Goal: Task Accomplishment & Management: Complete application form

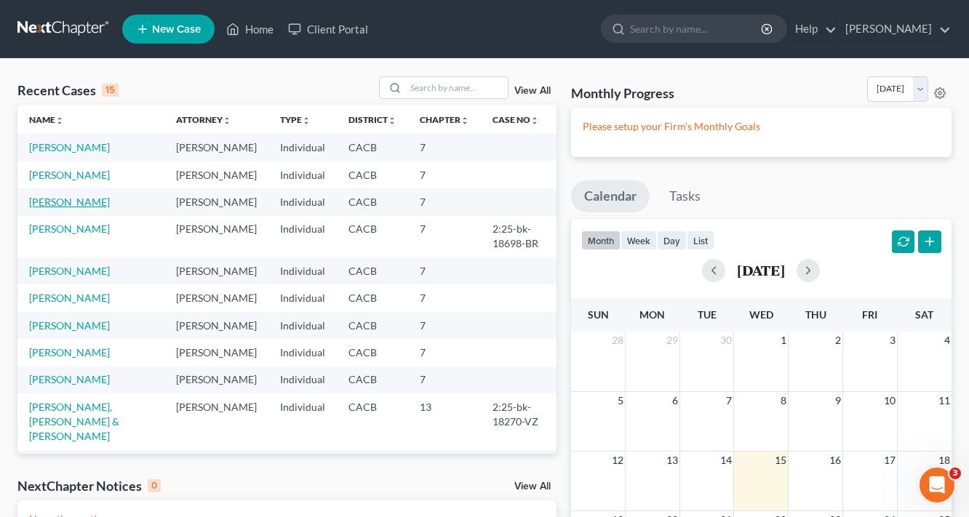
click at [69, 202] on link "[PERSON_NAME]" at bounding box center [69, 202] width 81 height 12
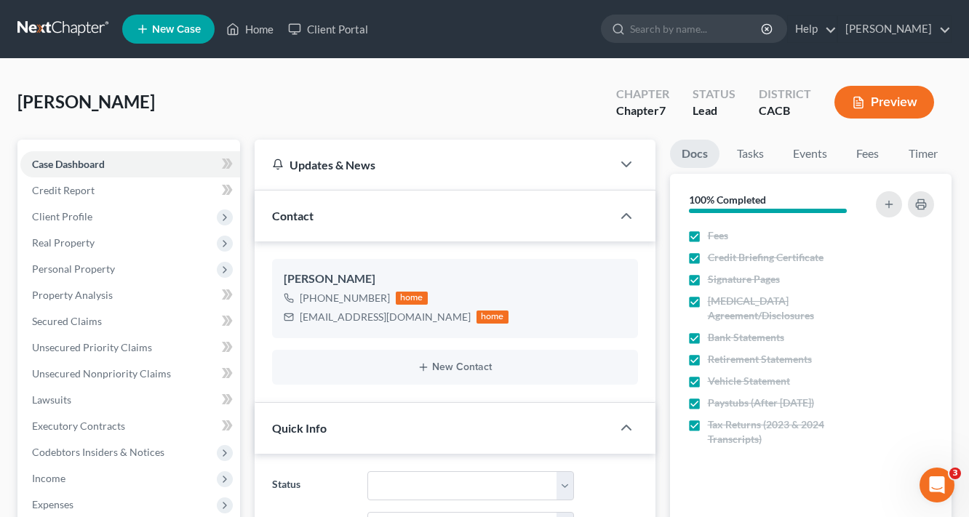
click at [877, 91] on button "Preview" at bounding box center [884, 102] width 100 height 33
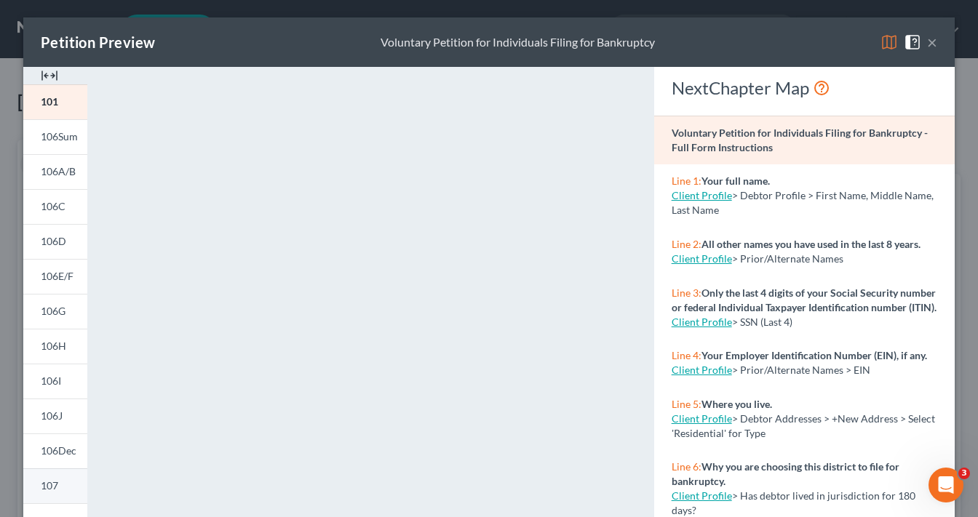
click at [41, 489] on span "107" at bounding box center [49, 485] width 17 height 12
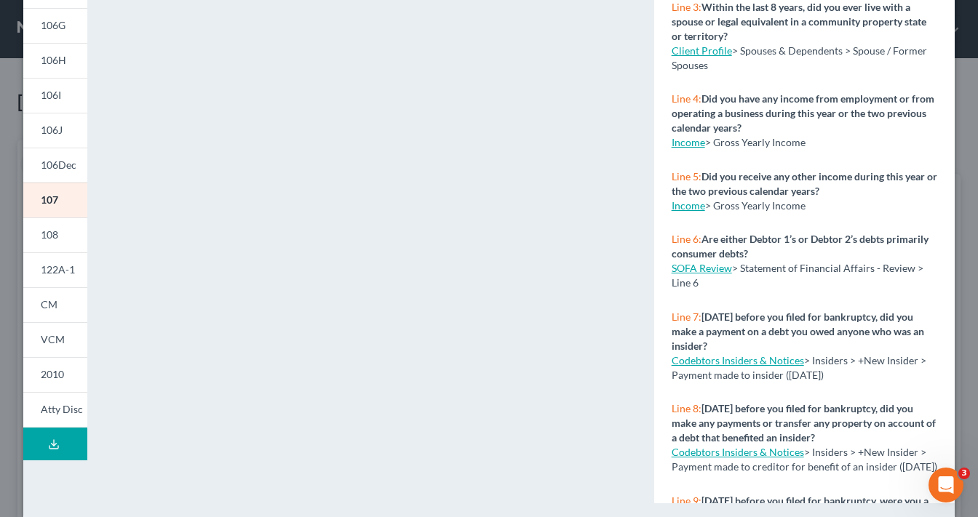
scroll to position [291, 0]
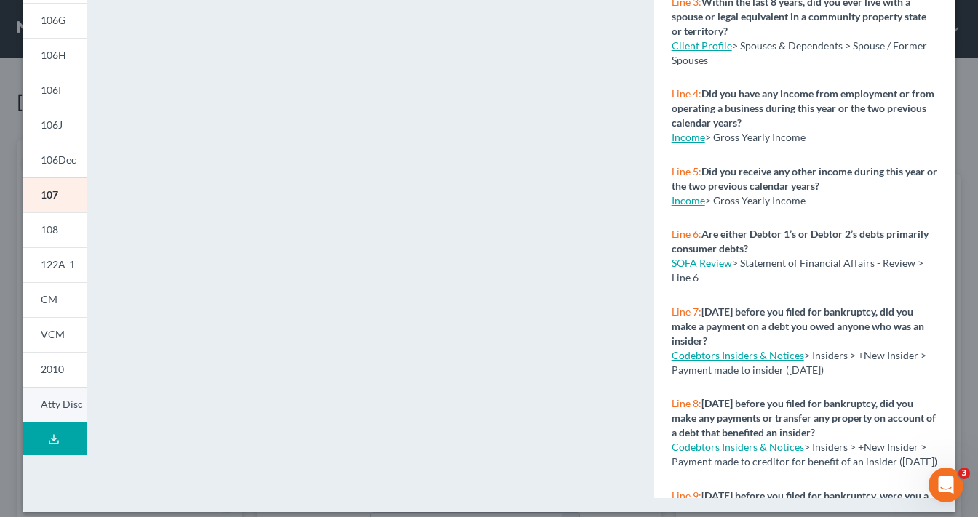
click at [64, 406] on span "Atty Disc" at bounding box center [62, 404] width 42 height 12
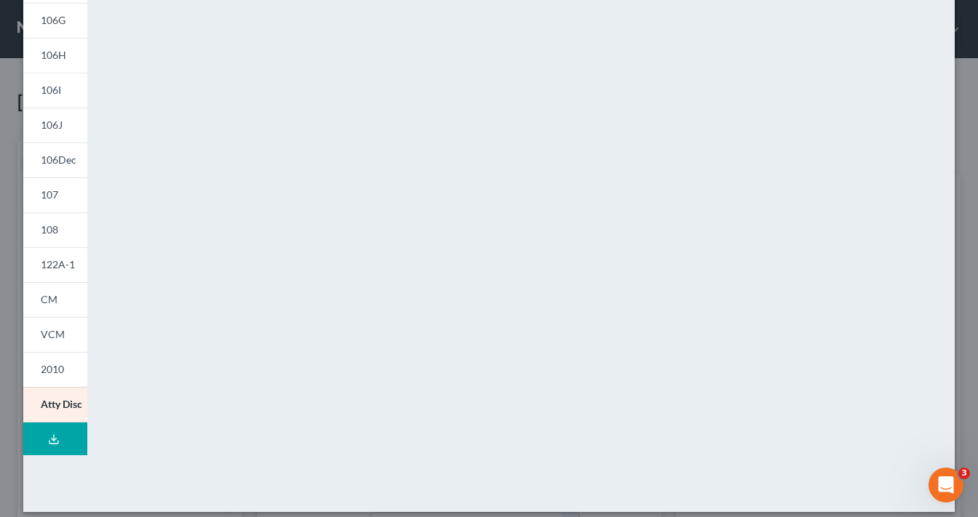
scroll to position [58, 0]
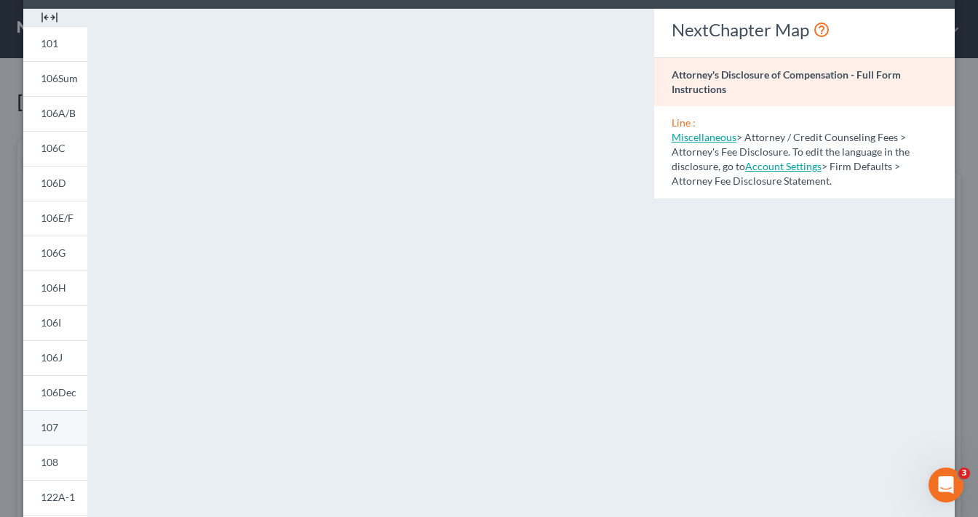
click at [44, 416] on link "107" at bounding box center [55, 427] width 64 height 35
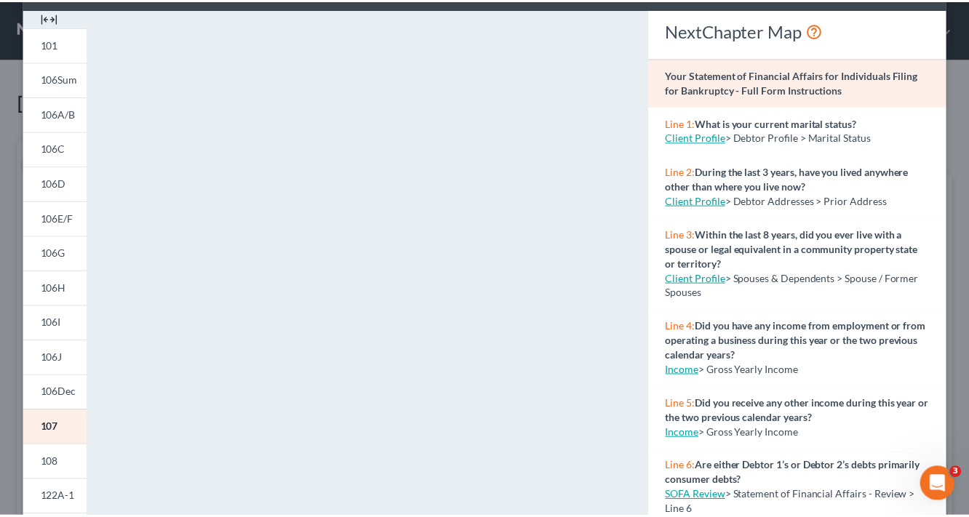
scroll to position [0, 0]
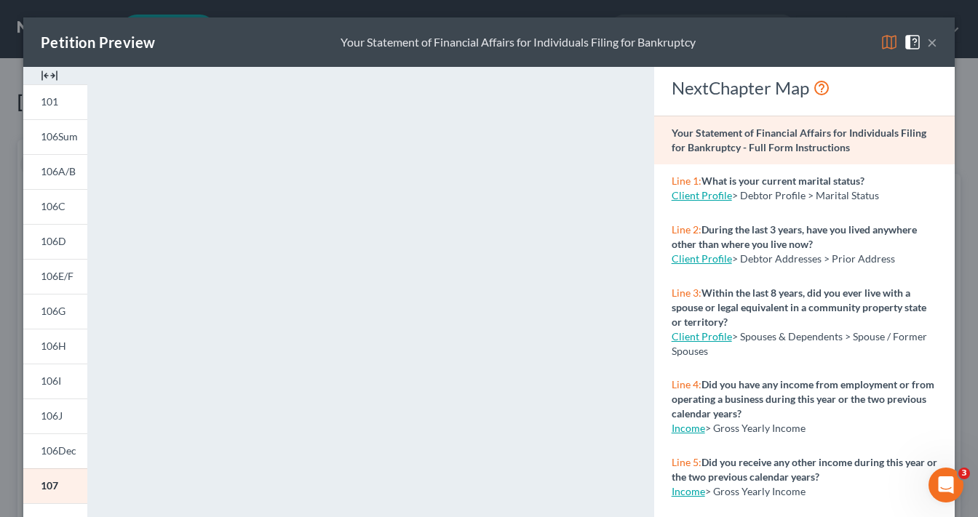
click at [930, 40] on button "×" at bounding box center [932, 41] width 10 height 17
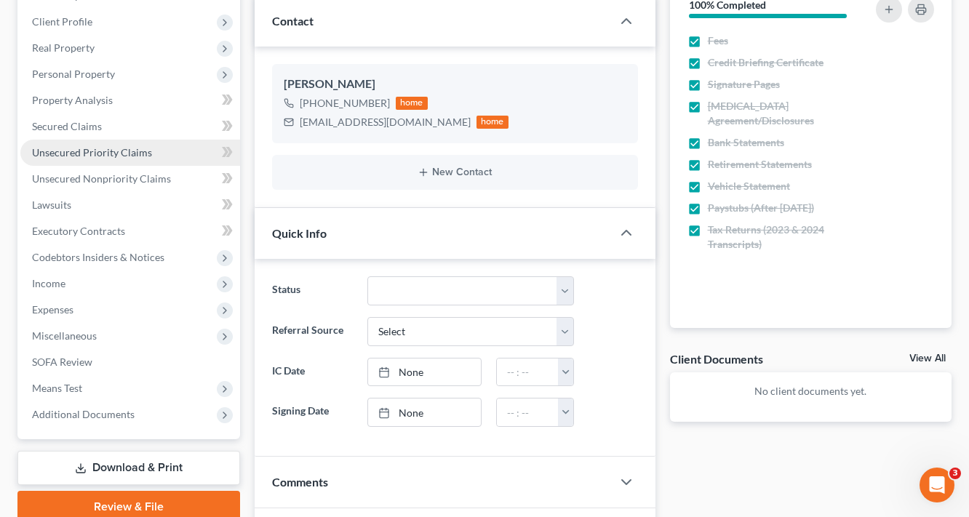
scroll to position [233, 0]
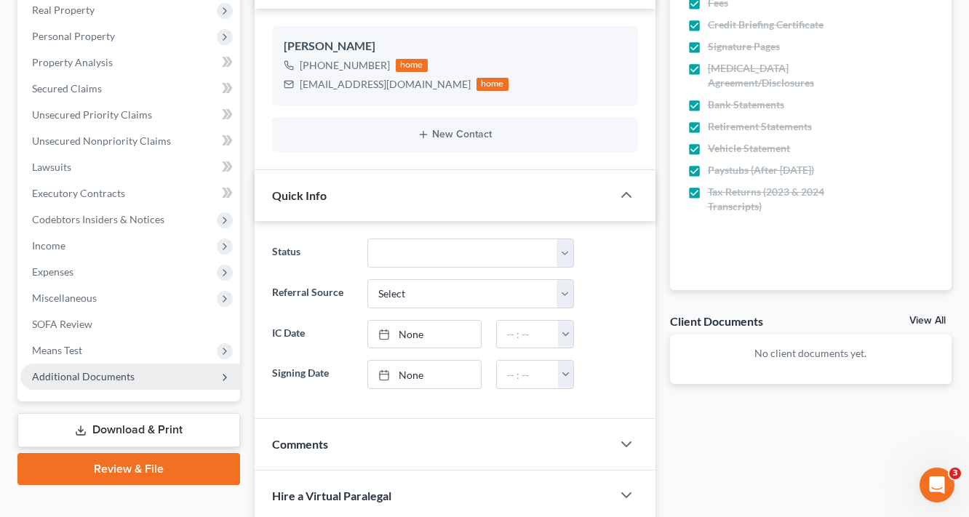
click at [93, 380] on span "Additional Documents" at bounding box center [83, 376] width 103 height 12
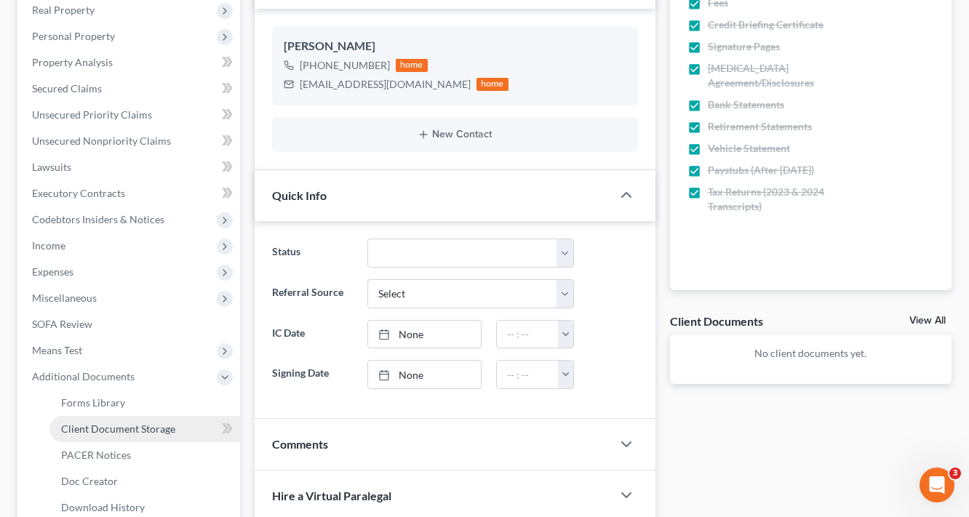
click at [119, 425] on span "Client Document Storage" at bounding box center [118, 429] width 114 height 12
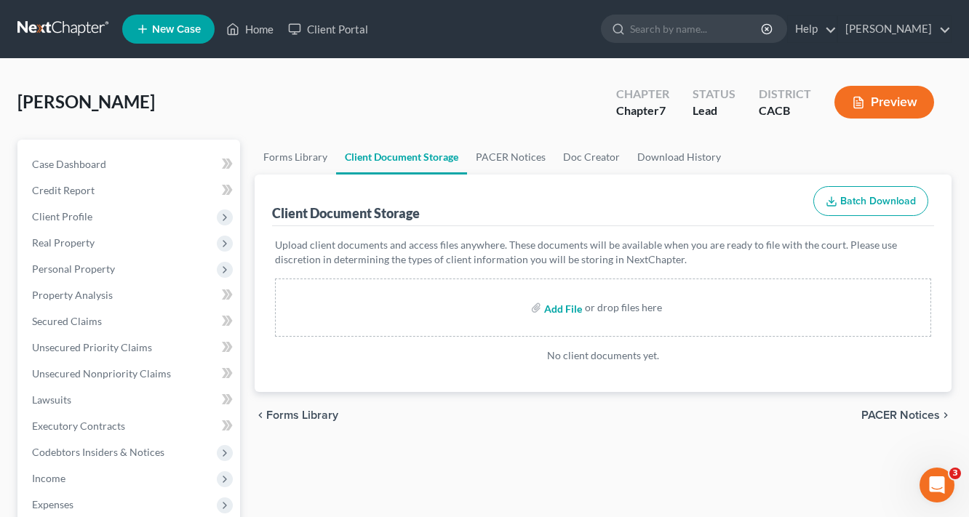
click at [559, 308] on input "file" at bounding box center [561, 308] width 35 height 26
type input "C:\fakepath\1.pdf"
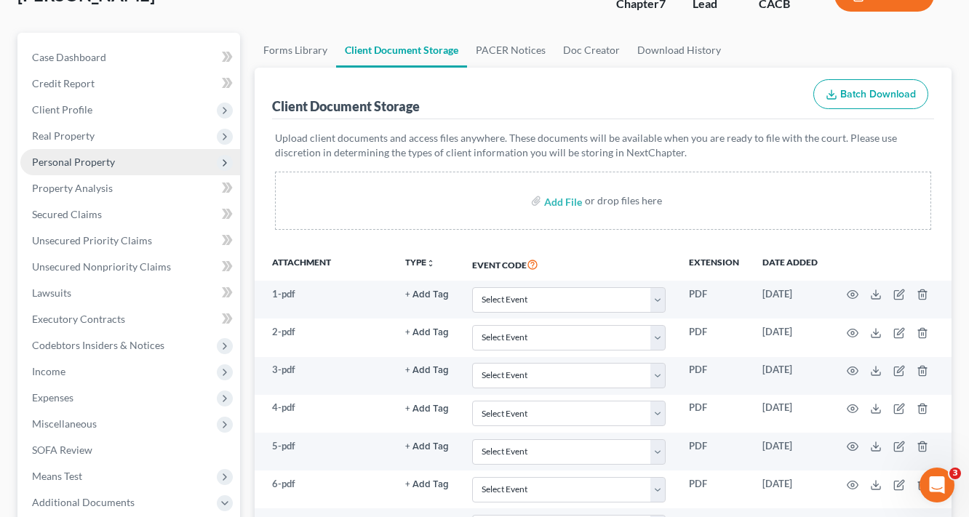
scroll to position [398, 0]
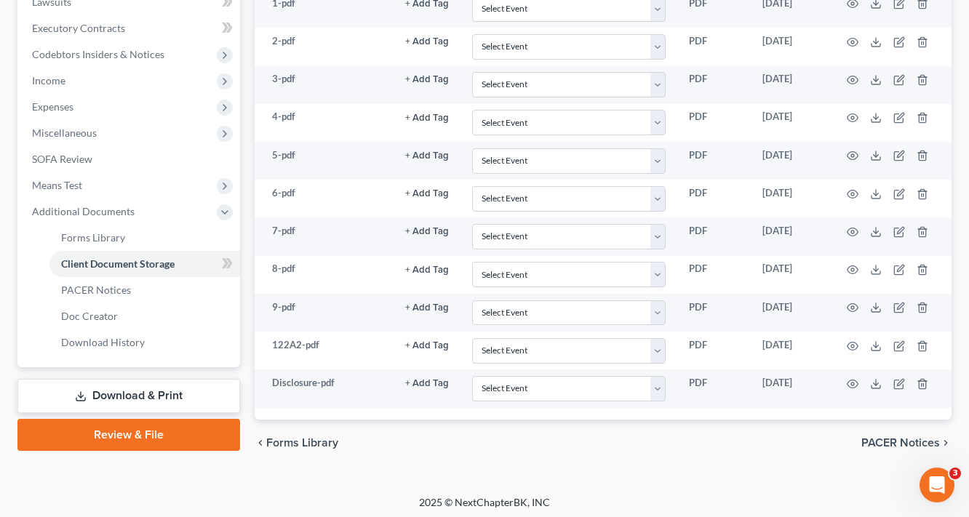
click at [134, 396] on link "Download & Print" at bounding box center [128, 396] width 223 height 34
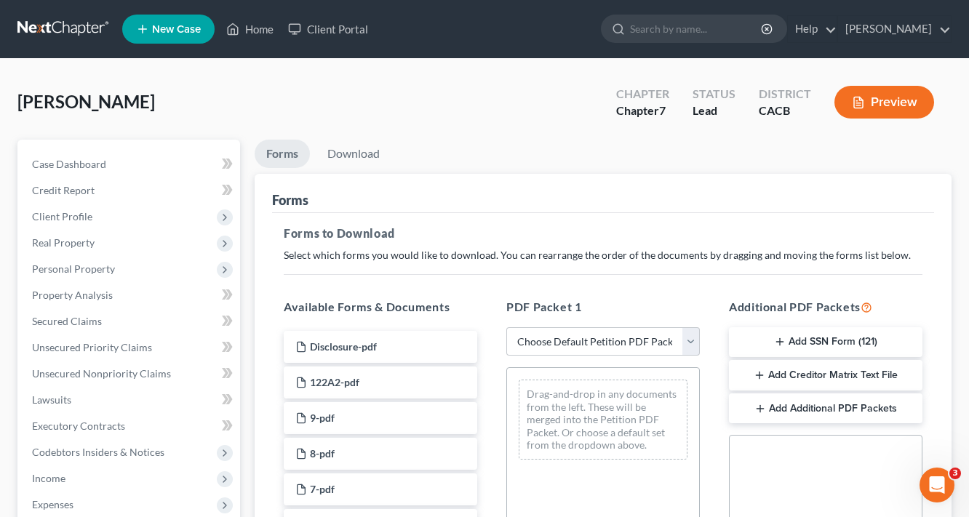
click at [857, 379] on button "Add Creditor Matrix Text File" at bounding box center [825, 375] width 193 height 31
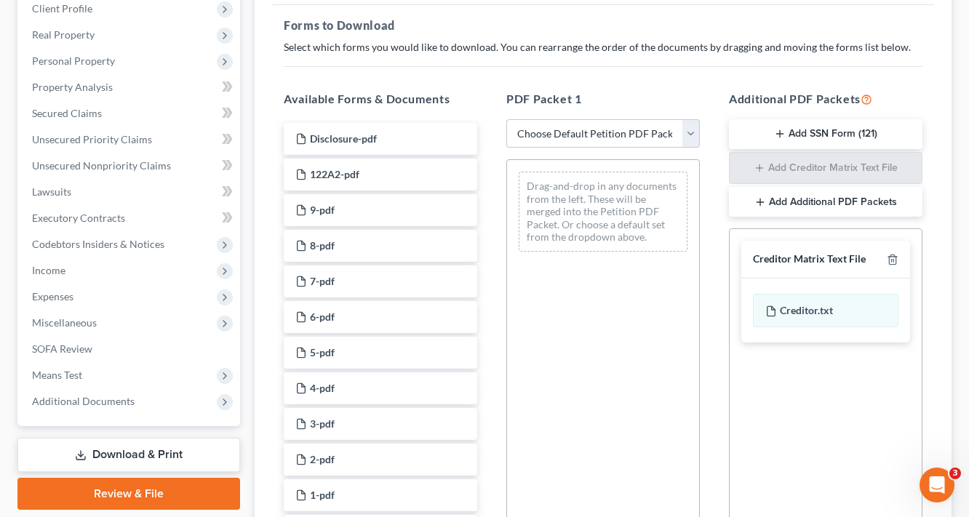
scroll to position [349, 0]
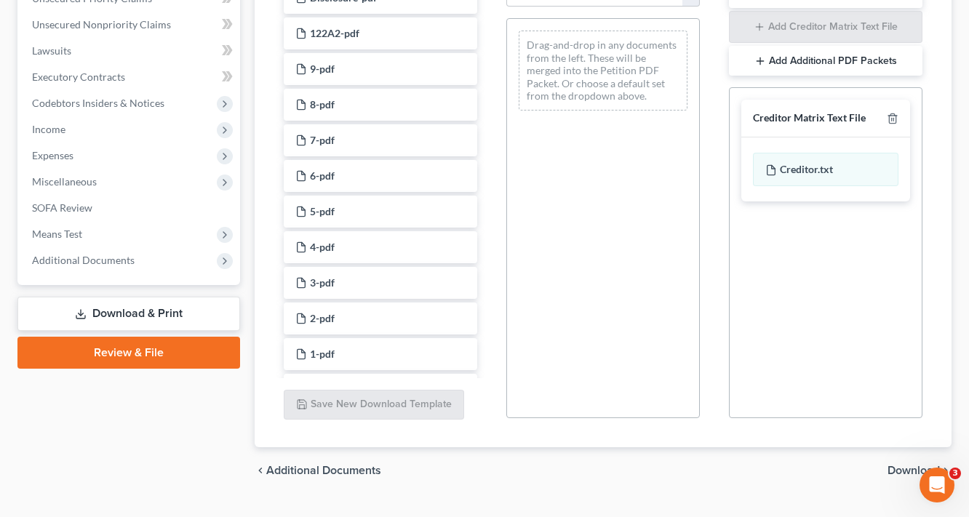
click at [908, 465] on span "Download" at bounding box center [913, 471] width 52 height 12
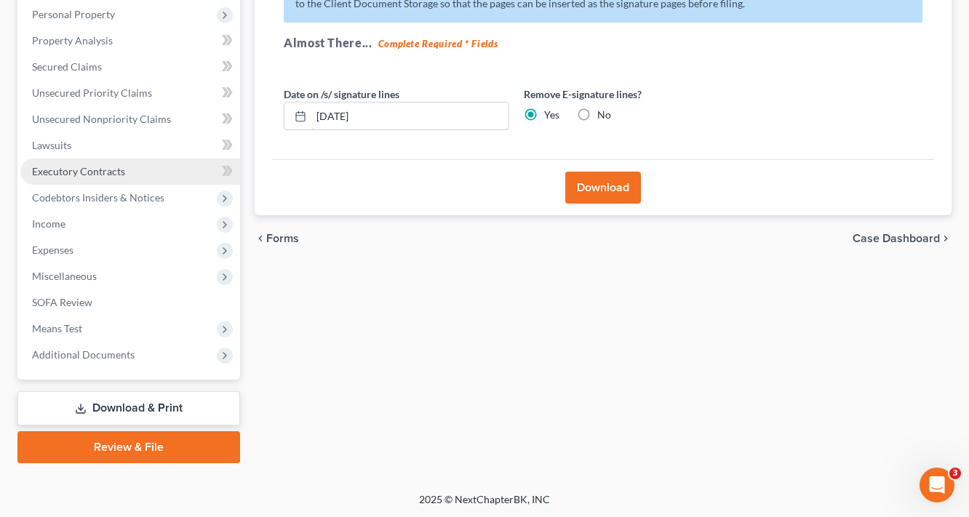
drag, startPoint x: 426, startPoint y: 108, endPoint x: 41, endPoint y: 160, distance: 389.0
click at [55, 159] on div "Petition Navigation Case Dashboard Payments Invoices Payments Payments Credit R…" at bounding box center [484, 174] width 949 height 578
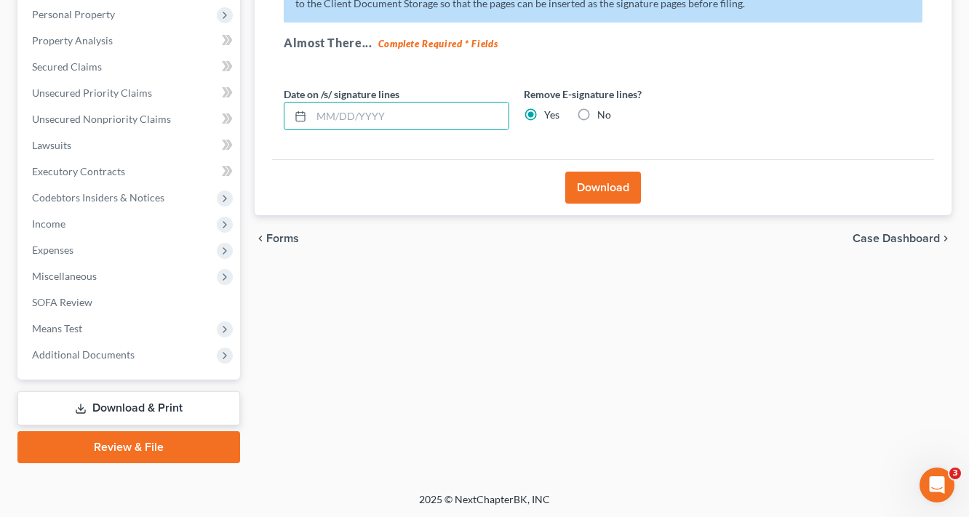
click at [617, 183] on button "Download" at bounding box center [603, 188] width 76 height 32
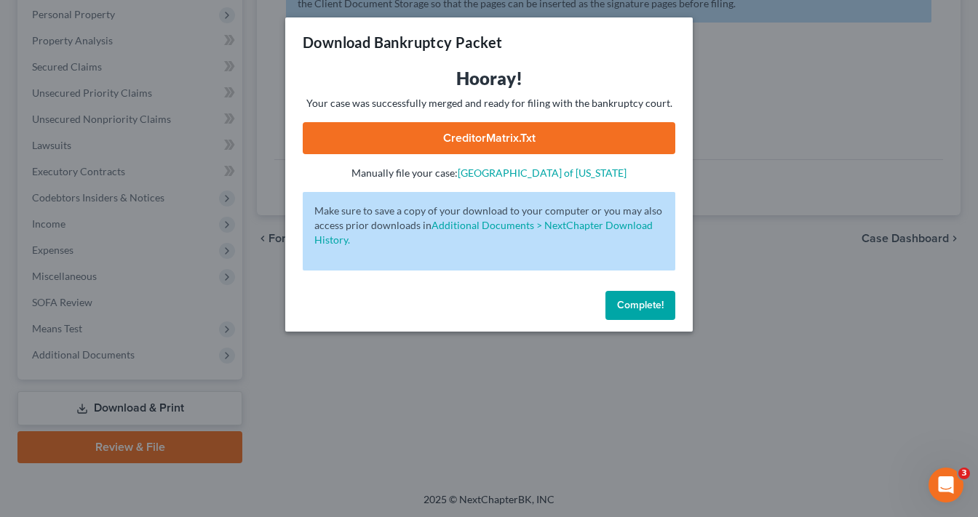
click at [515, 148] on link "CreditorMatrix.txt" at bounding box center [489, 138] width 372 height 32
click at [623, 309] on span "Complete!" at bounding box center [640, 305] width 47 height 12
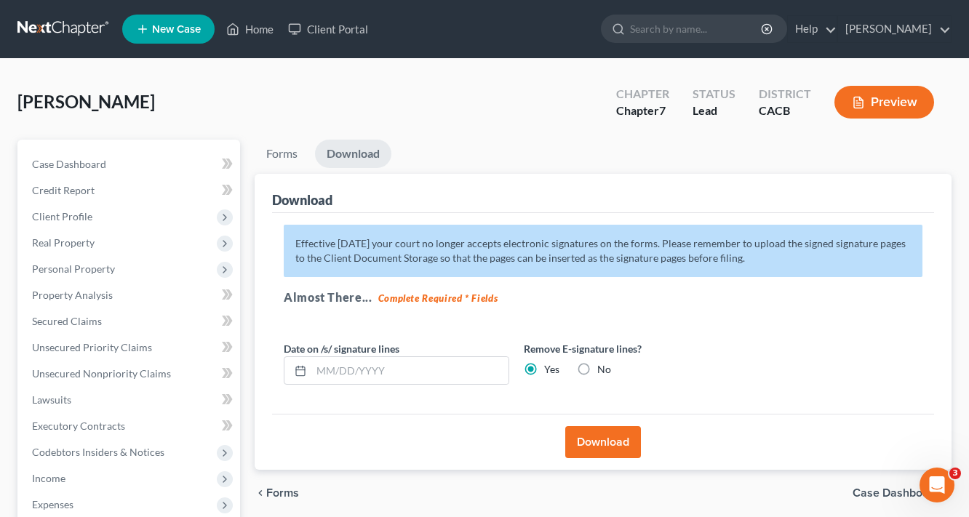
scroll to position [0, 0]
click at [285, 153] on link "Forms" at bounding box center [282, 154] width 55 height 28
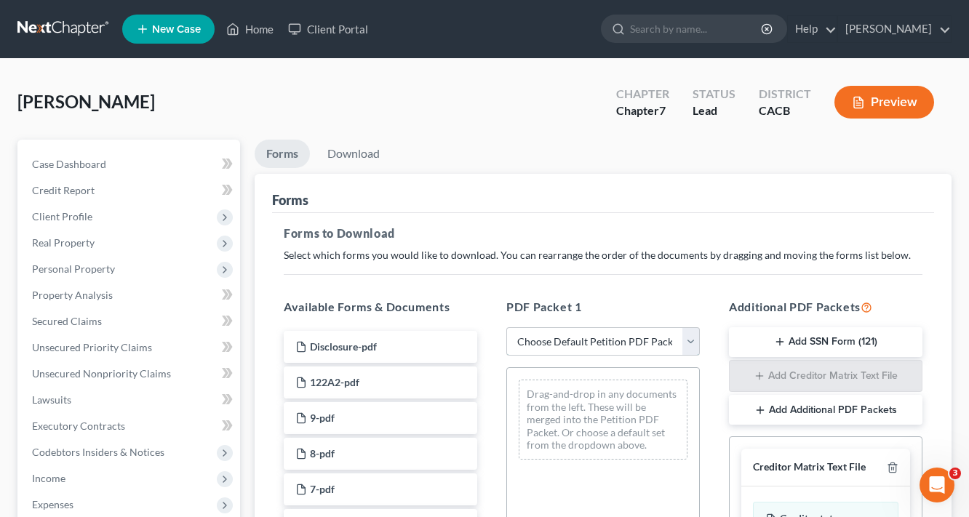
click at [570, 335] on select "Choose Default Petition PDF Packet Complete Bankruptcy Petition (all forms and …" at bounding box center [602, 341] width 193 height 29
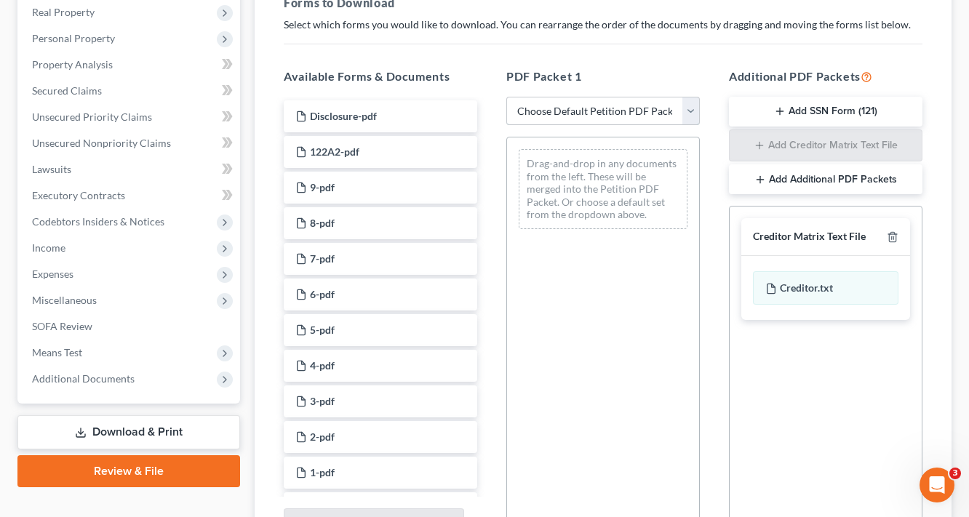
scroll to position [175, 0]
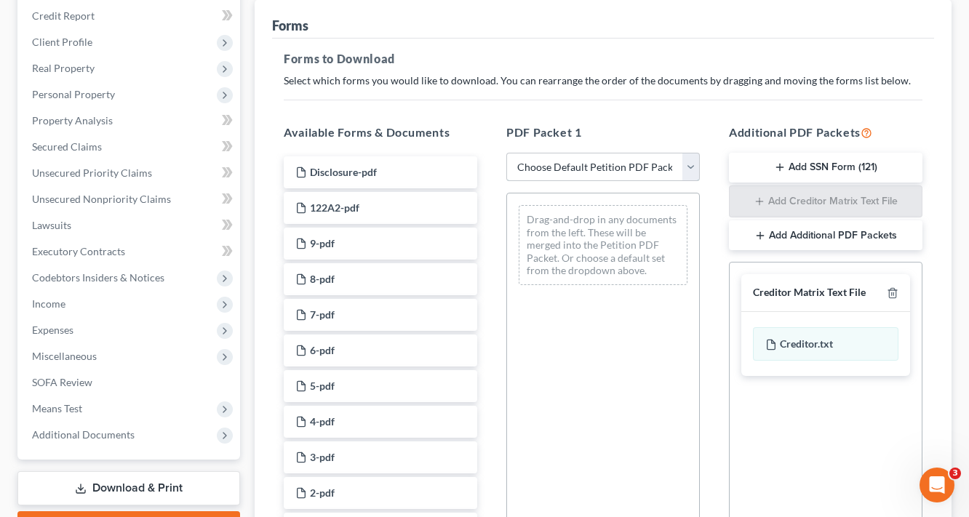
click at [585, 164] on select "Choose Default Petition PDF Packet Complete Bankruptcy Petition (all forms and …" at bounding box center [602, 167] width 193 height 29
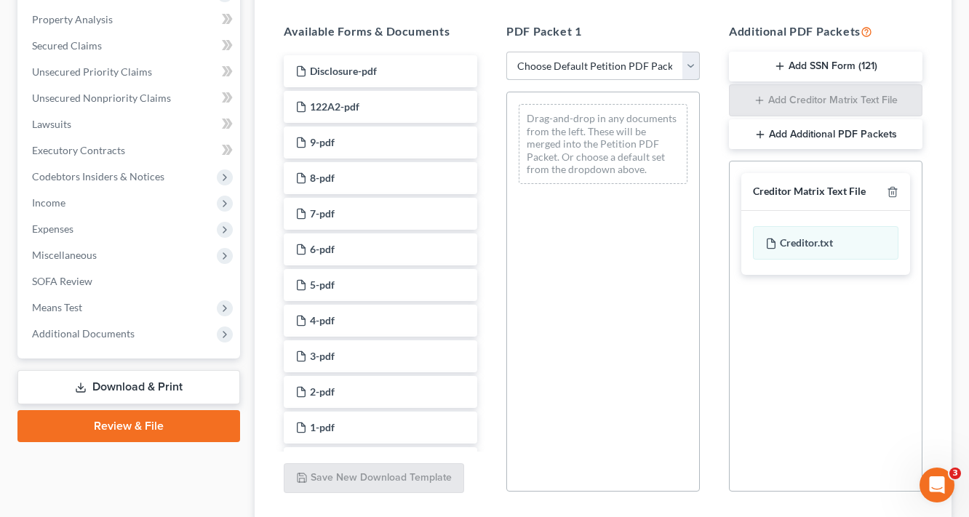
scroll to position [263, 0]
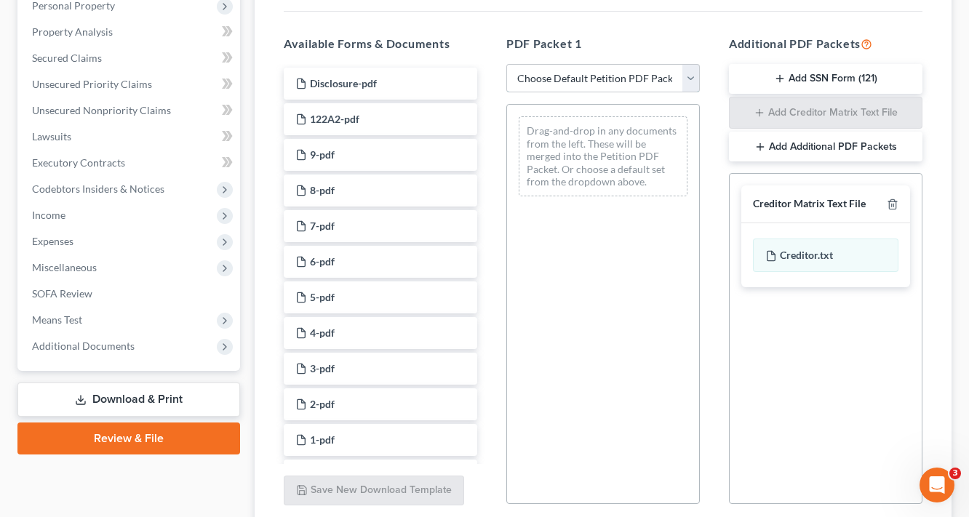
click at [567, 89] on select "Choose Default Petition PDF Packet Complete Bankruptcy Petition (all forms and …" at bounding box center [602, 78] width 193 height 29
select select "5"
click at [506, 64] on select "Choose Default Petition PDF Packet Complete Bankruptcy Petition (all forms and …" at bounding box center [602, 78] width 193 height 29
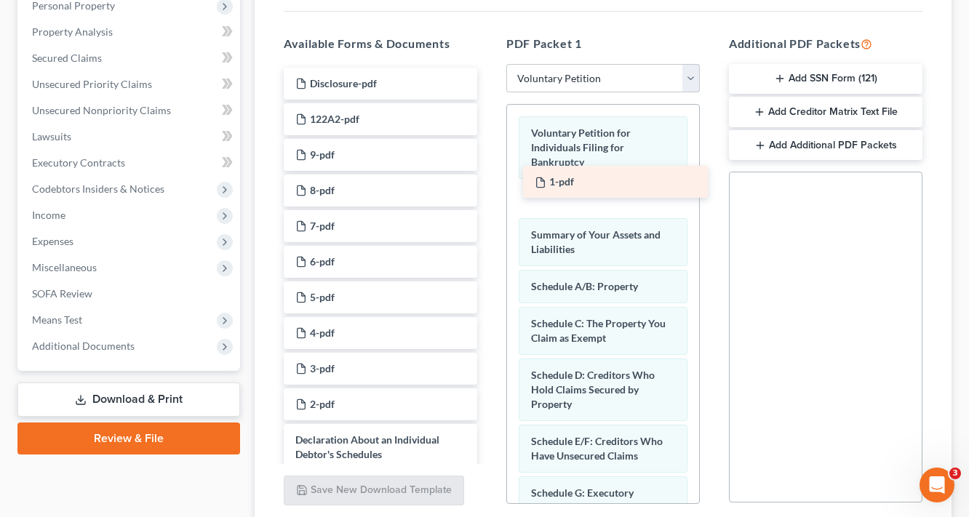
drag, startPoint x: 323, startPoint y: 439, endPoint x: 562, endPoint y: 181, distance: 352.1
click at [489, 181] on div "1-pdf Disclosure-pdf 122A2-pdf 9-pdf 8-pdf 7-pdf 6-pdf 5-pdf 4-pdf 3-pdf 2-pdf …" at bounding box center [380, 312] width 217 height 489
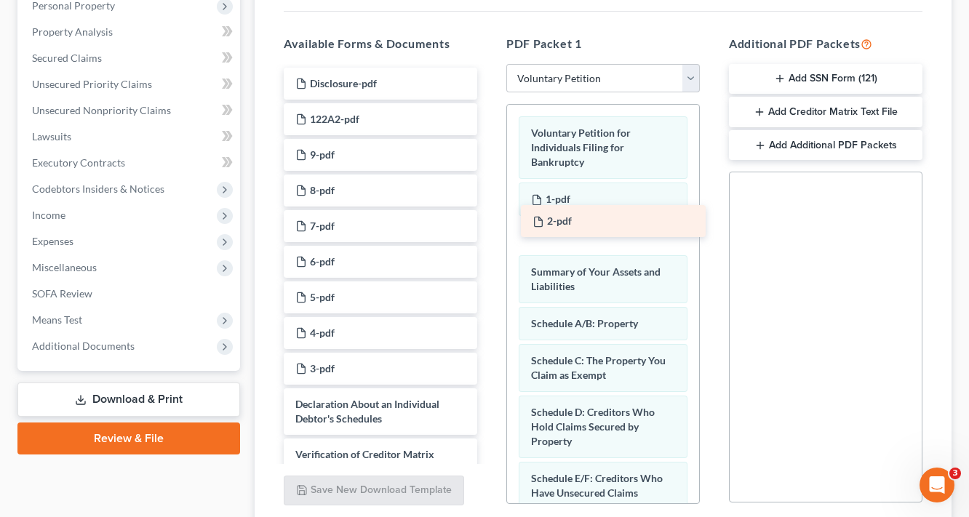
drag, startPoint x: 317, startPoint y: 404, endPoint x: 547, endPoint y: 227, distance: 290.0
click at [489, 225] on div "2-pdf Disclosure-pdf 122A2-pdf 9-pdf 8-pdf 7-pdf 6-pdf 5-pdf 4-pdf 3-pdf 2-pdf …" at bounding box center [380, 294] width 217 height 453
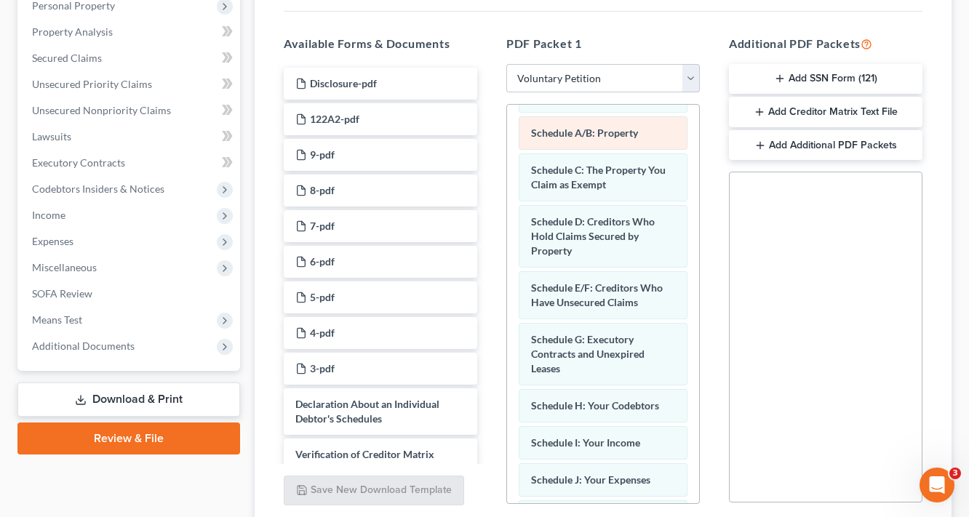
scroll to position [291, 0]
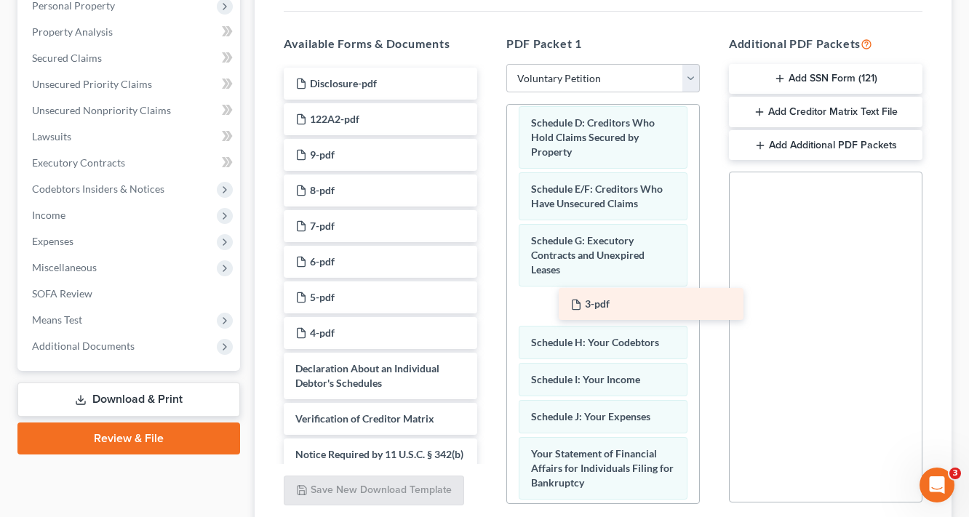
drag, startPoint x: 313, startPoint y: 369, endPoint x: 586, endPoint y: 300, distance: 282.1
click at [489, 303] on div "3-pdf Disclosure-pdf 122A2-pdf 9-pdf 8-pdf 7-pdf 6-pdf 5-pdf 4-pdf 3-pdf Declar…" at bounding box center [380, 277] width 217 height 418
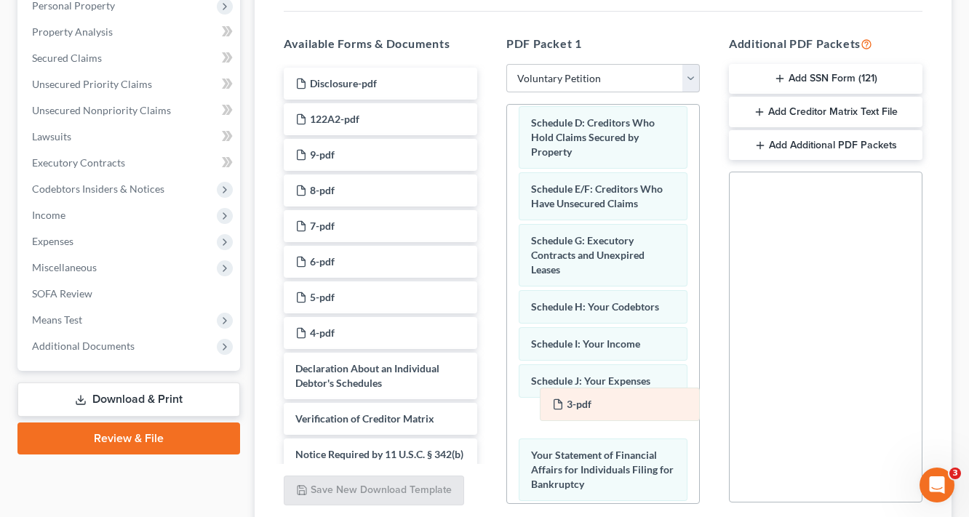
drag, startPoint x: 568, startPoint y: 303, endPoint x: 588, endPoint y: 404, distance: 102.3
click at [589, 404] on div "3-pdf Voluntary Petition for Individuals Filing for Bankruptcy 1-pdf 2-pdf Summ…" at bounding box center [603, 315] width 192 height 1003
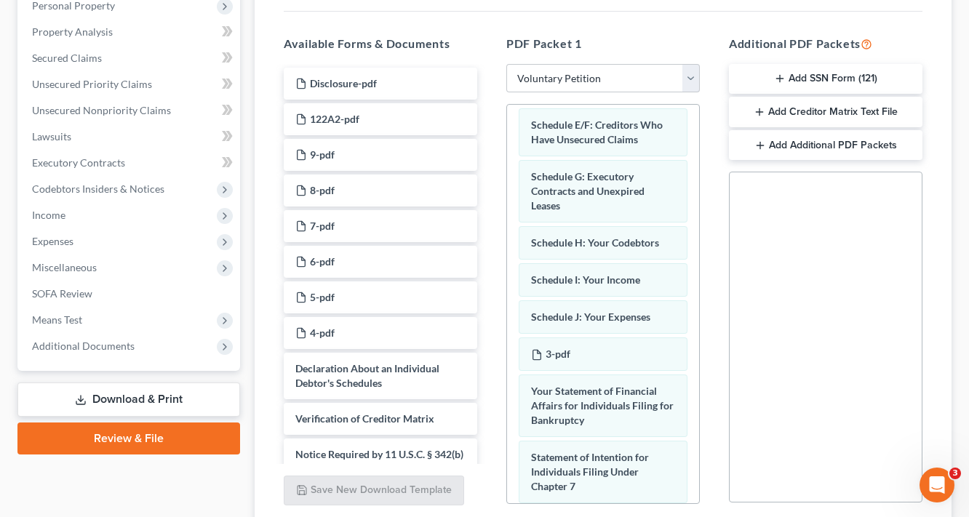
scroll to position [466, 0]
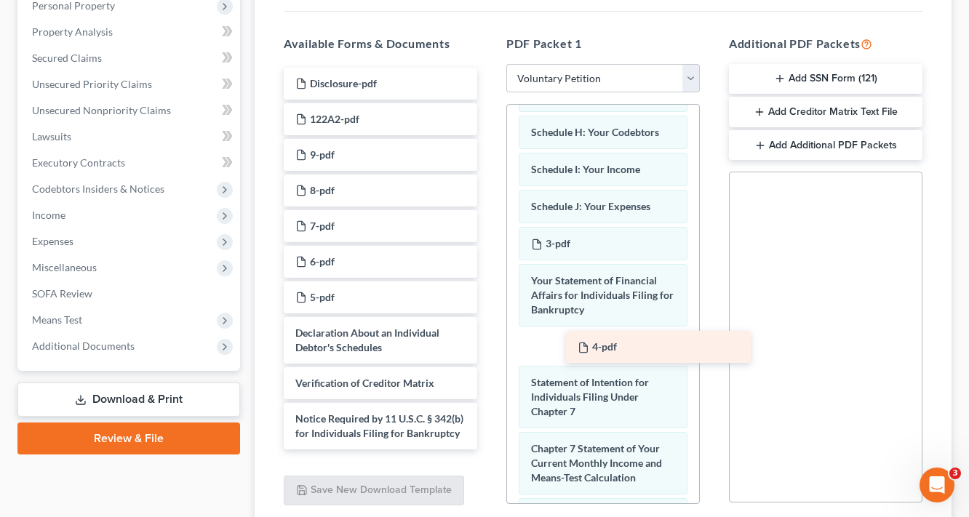
drag, startPoint x: 328, startPoint y: 331, endPoint x: 584, endPoint y: 339, distance: 256.2
click at [489, 340] on div "4-pdf Disclosure-pdf 122A2-pdf 9-pdf 8-pdf 7-pdf 6-pdf 5-pdf 4-pdf Declaration …" at bounding box center [380, 259] width 217 height 382
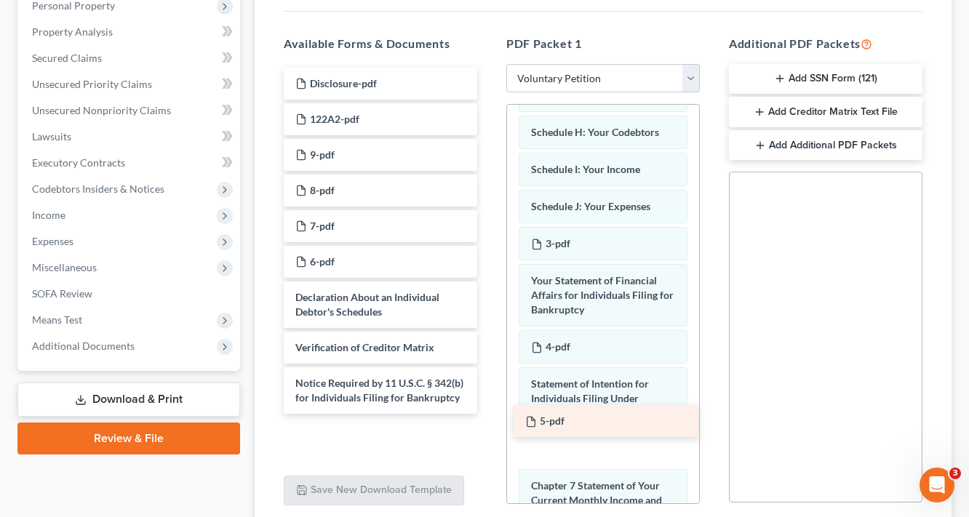
drag, startPoint x: 332, startPoint y: 294, endPoint x: 564, endPoint y: 418, distance: 263.6
click at [489, 414] on div "5-pdf Disclosure-pdf 122A2-pdf 9-pdf 8-pdf 7-pdf 6-pdf 5-pdf Declaration About …" at bounding box center [380, 241] width 217 height 346
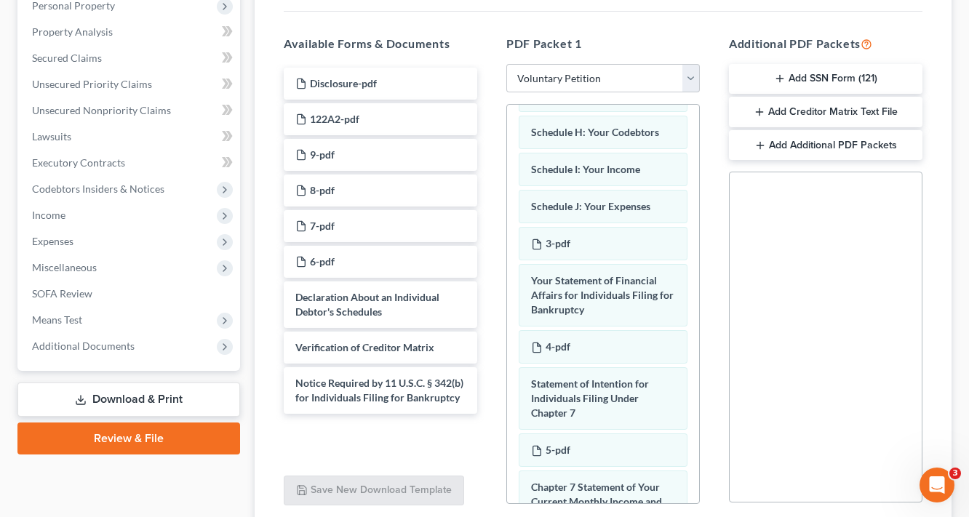
scroll to position [672, 0]
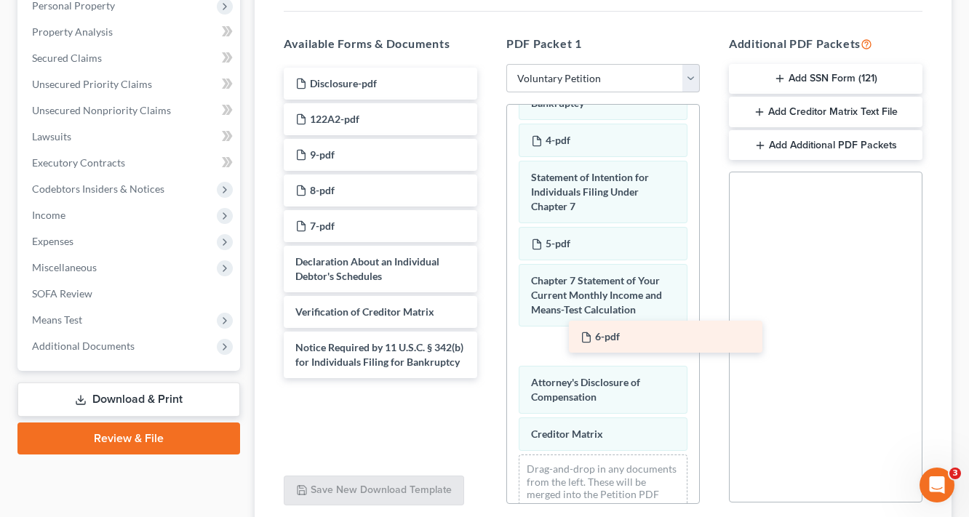
drag, startPoint x: 304, startPoint y: 252, endPoint x: 586, endPoint y: 326, distance: 291.6
click at [489, 326] on div "6-pdf Disclosure-pdf 122A2-pdf 9-pdf 8-pdf 7-pdf 6-pdf Declaration About an Ind…" at bounding box center [380, 223] width 217 height 311
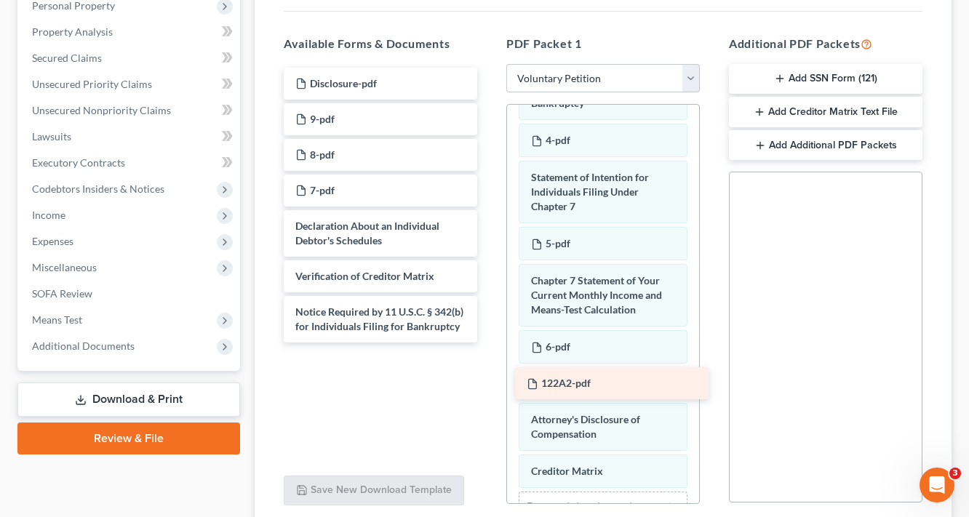
drag, startPoint x: 346, startPoint y: 113, endPoint x: 575, endPoint y: 370, distance: 343.7
click at [489, 343] on div "122A2-pdf Disclosure-pdf 122A2-pdf 9-pdf 8-pdf 7-pdf Declaration About an Indiv…" at bounding box center [380, 205] width 217 height 275
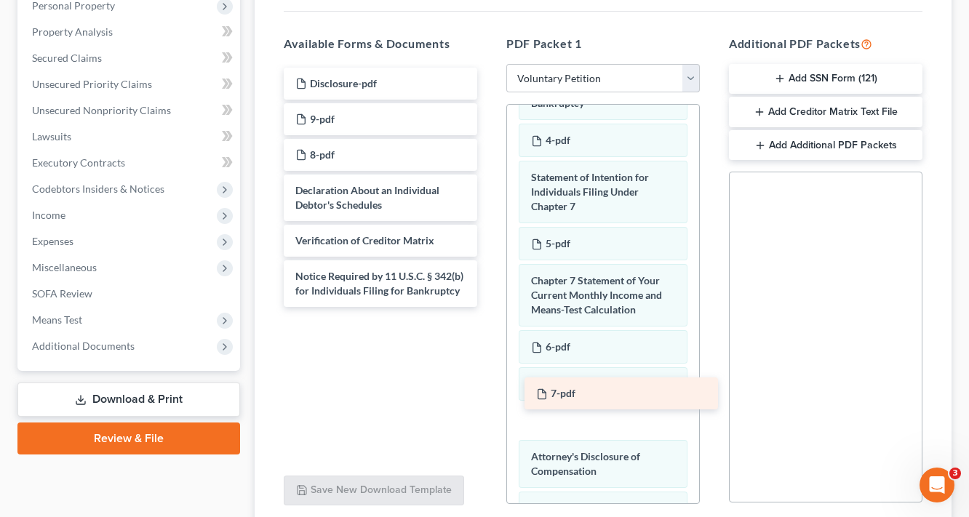
drag, startPoint x: 316, startPoint y: 192, endPoint x: 557, endPoint y: 397, distance: 316.3
click at [489, 307] on div "7-pdf Disclosure-pdf 9-pdf 8-pdf 7-pdf Declaration About an Individual Debtor's…" at bounding box center [380, 187] width 217 height 239
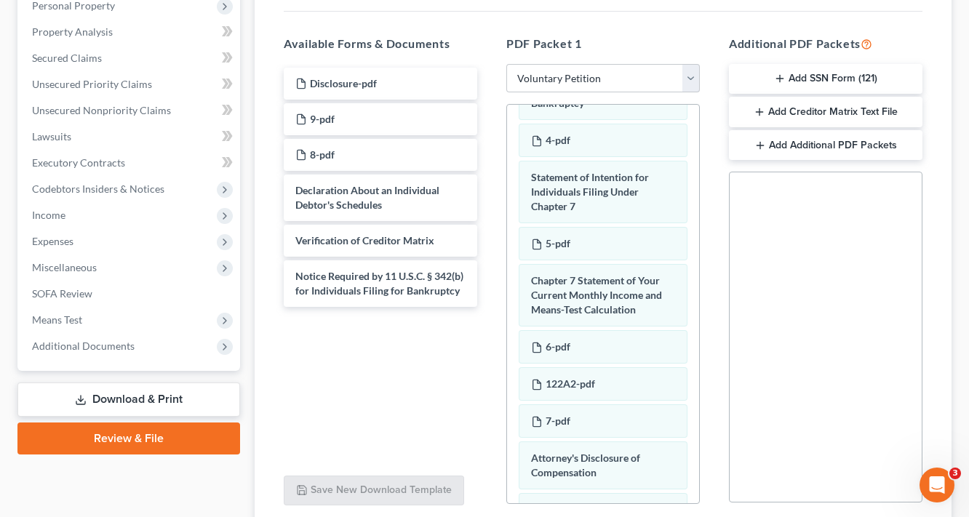
scroll to position [783, 0]
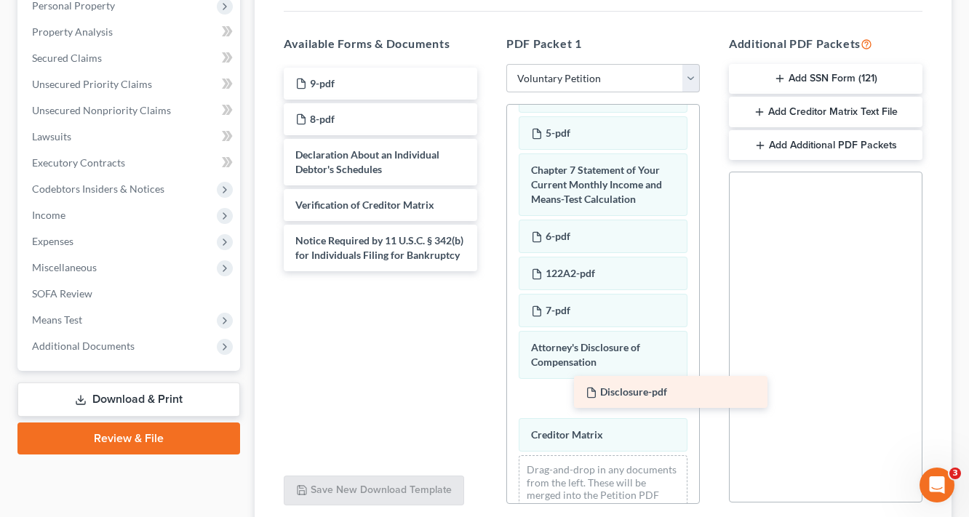
drag, startPoint x: 327, startPoint y: 84, endPoint x: 606, endPoint y: 384, distance: 409.7
click at [489, 271] on div "Disclosure-pdf Disclosure-pdf 9-pdf 8-pdf Declaration About an Individual Debto…" at bounding box center [380, 170] width 217 height 204
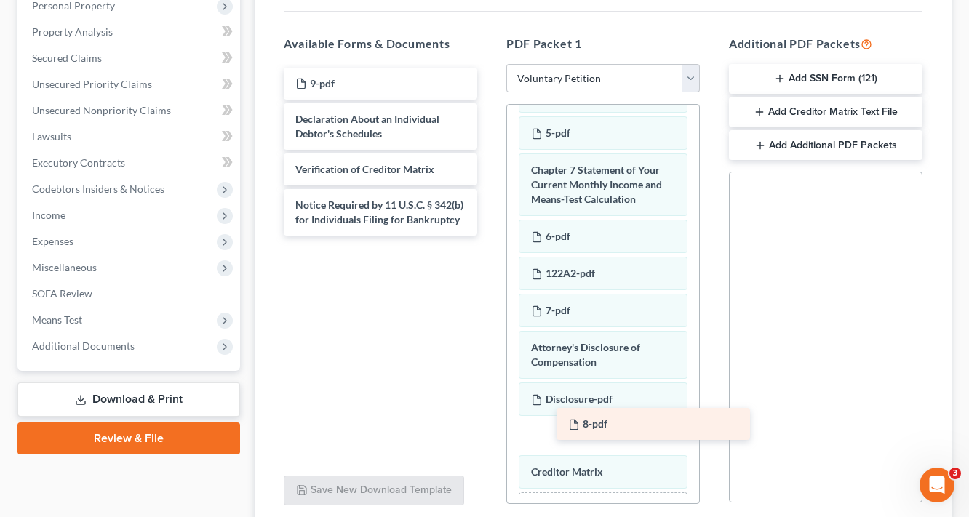
drag, startPoint x: 335, startPoint y: 116, endPoint x: 605, endPoint y: 419, distance: 406.0
click at [489, 236] on div "8-pdf 9-pdf 8-pdf Declaration About an Individual Debtor's Schedules Verificati…" at bounding box center [380, 152] width 217 height 168
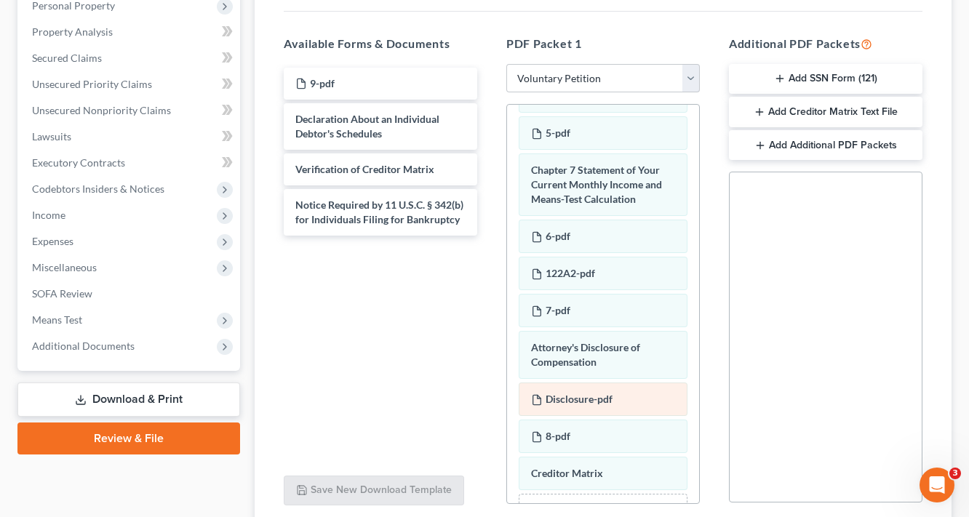
scroll to position [856, 0]
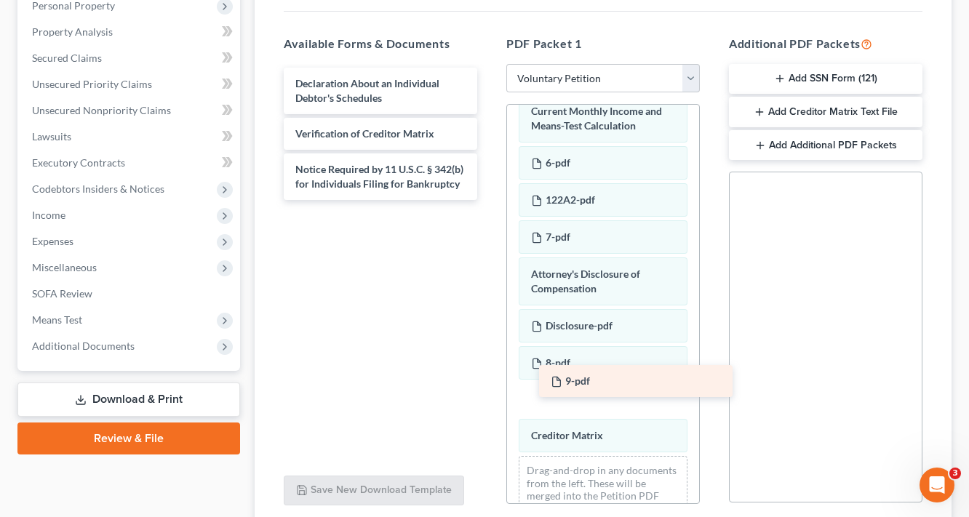
drag, startPoint x: 312, startPoint y: 81, endPoint x: 567, endPoint y: 380, distance: 393.2
click at [489, 200] on div "9-pdf 9-pdf Declaration About an Individual Debtor's Schedules Verification of …" at bounding box center [380, 134] width 217 height 132
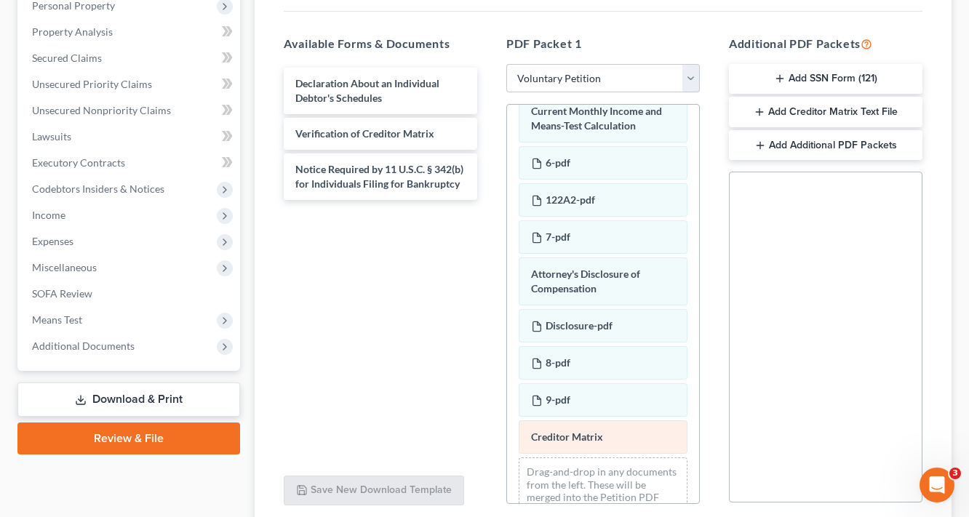
scroll to position [893, 0]
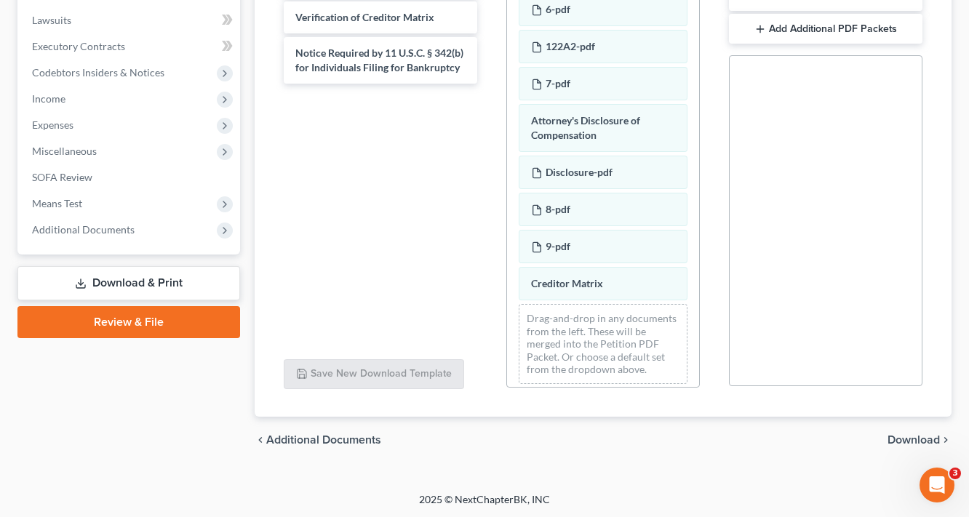
click at [924, 442] on span "Download" at bounding box center [913, 440] width 52 height 12
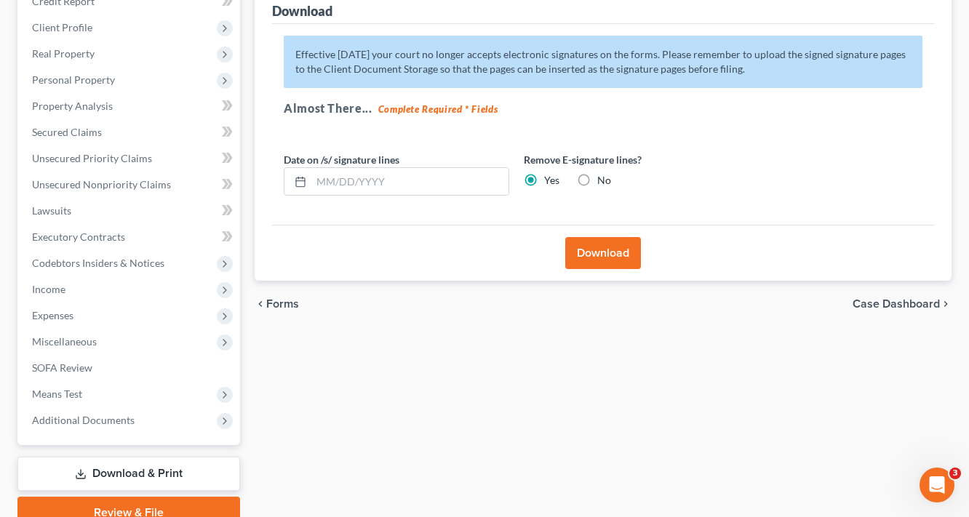
scroll to position [80, 0]
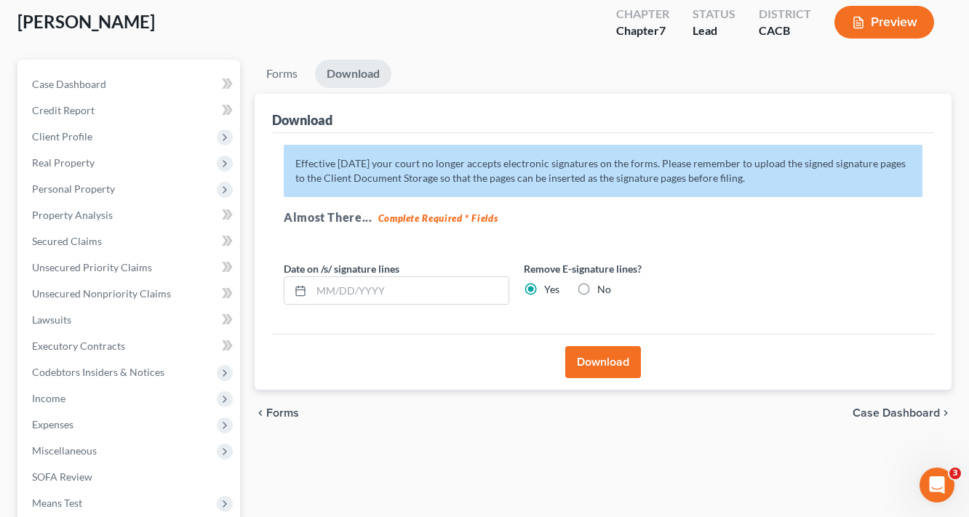
click at [610, 361] on button "Download" at bounding box center [603, 362] width 76 height 32
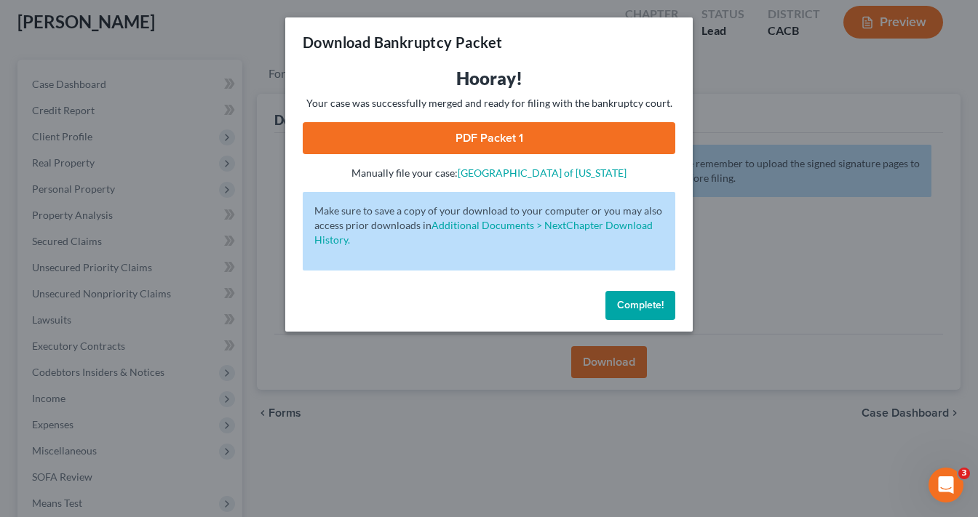
click at [608, 143] on link "PDF Packet 1" at bounding box center [489, 138] width 372 height 32
click at [656, 276] on div "Hooray! Your case was successfully merged and ready for filing with the bankrup…" at bounding box center [488, 176] width 407 height 218
click at [655, 302] on span "Complete!" at bounding box center [640, 305] width 47 height 12
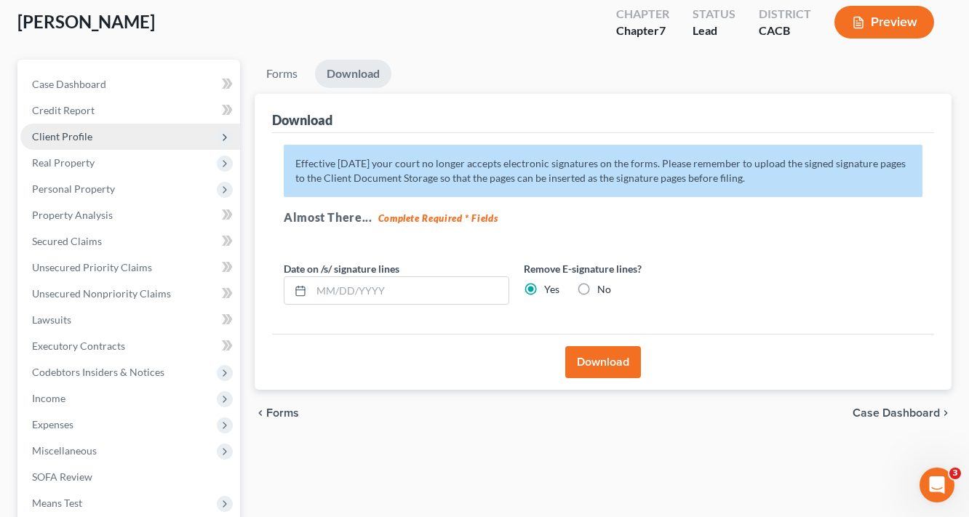
click at [37, 137] on span "Client Profile" at bounding box center [62, 136] width 60 height 12
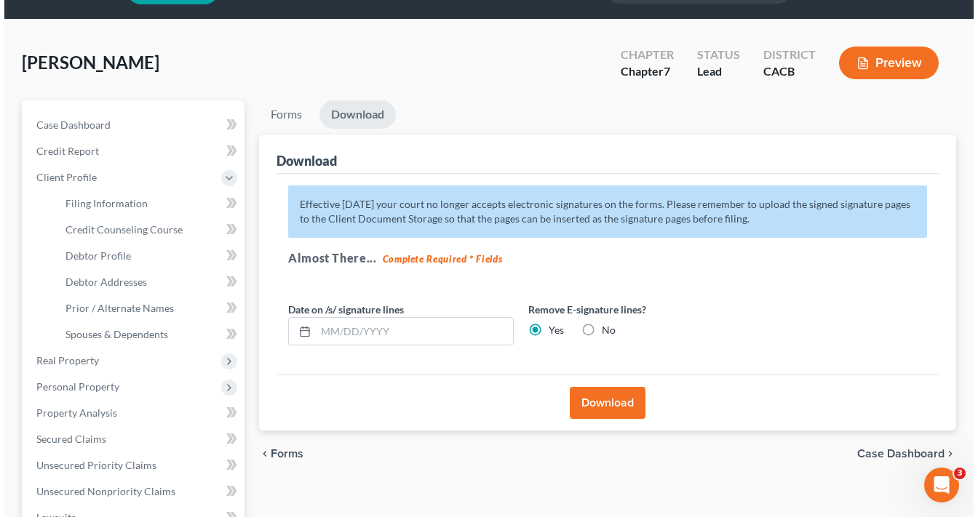
scroll to position [0, 0]
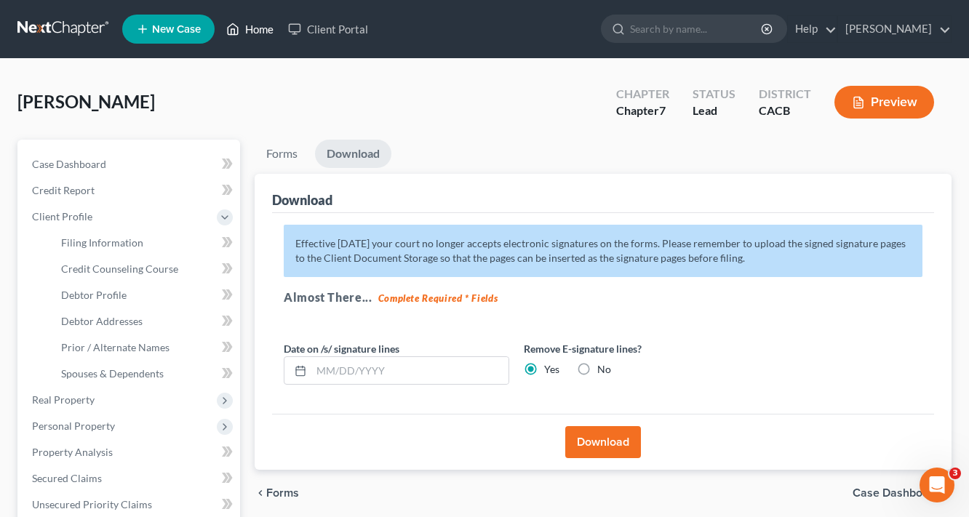
click at [257, 26] on link "Home" at bounding box center [250, 29] width 62 height 26
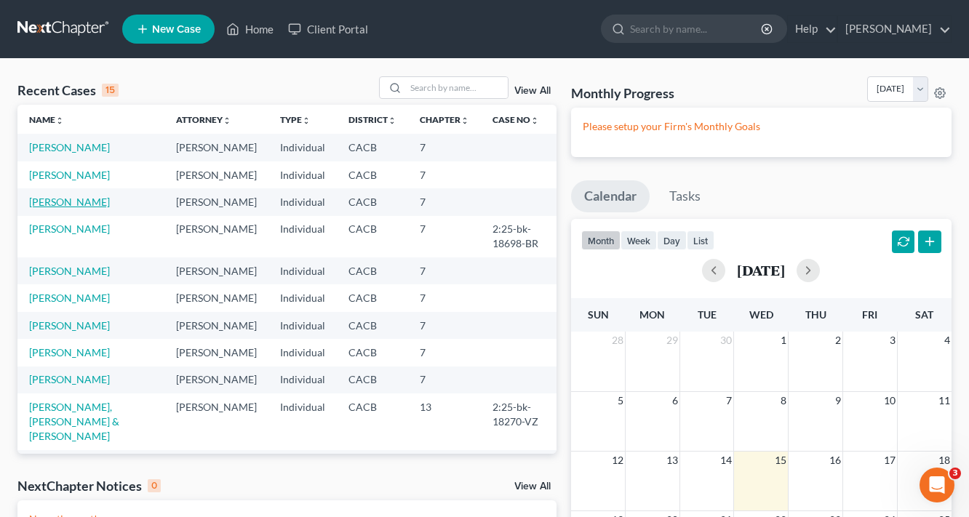
click at [64, 204] on link "[PERSON_NAME]" at bounding box center [69, 202] width 81 height 12
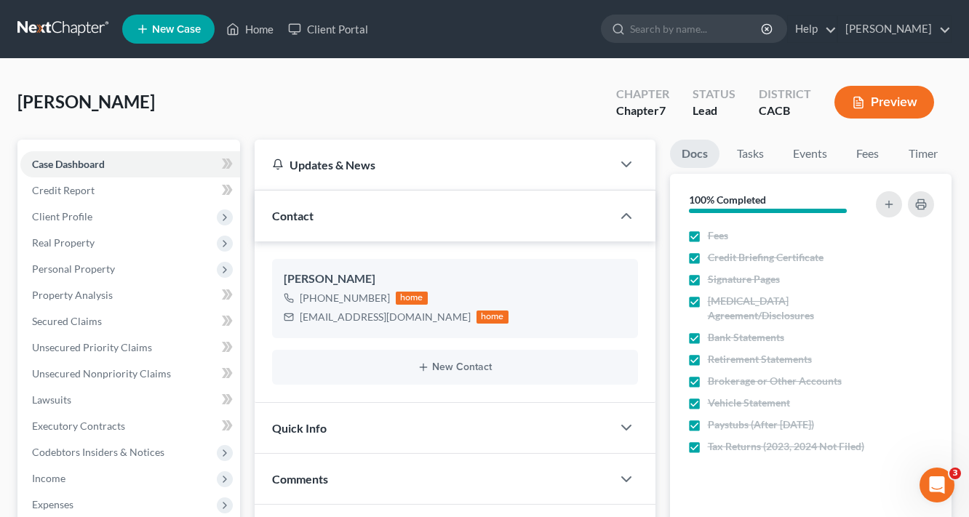
click at [881, 113] on button "Preview" at bounding box center [884, 102] width 100 height 33
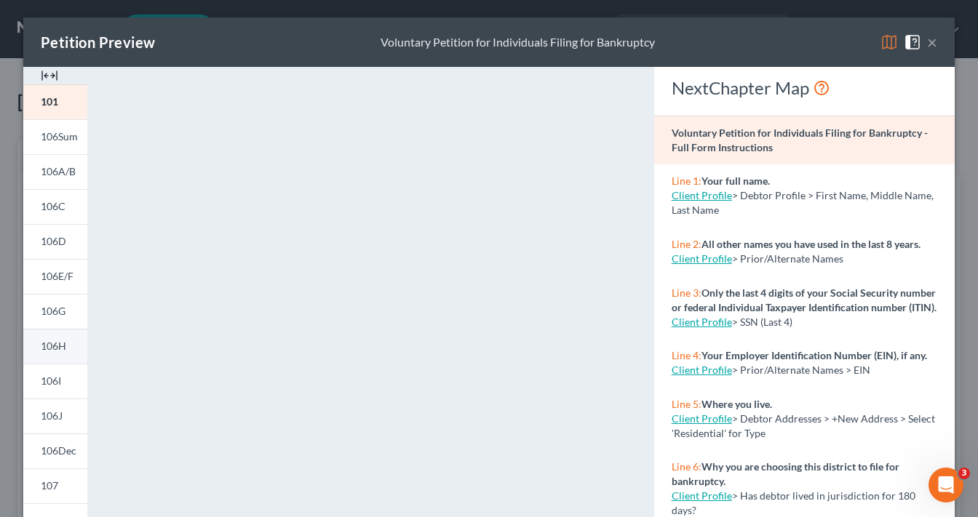
scroll to position [233, 0]
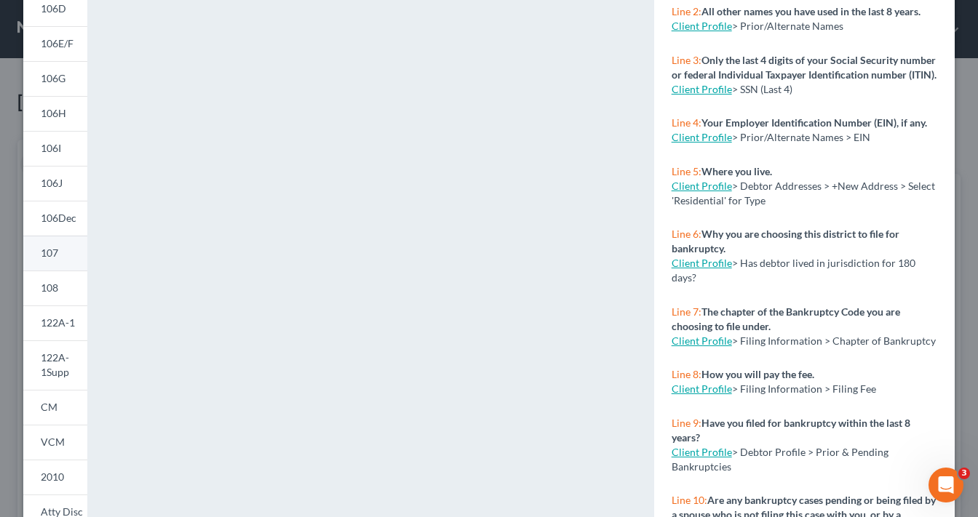
click at [52, 250] on span "107" at bounding box center [49, 253] width 17 height 12
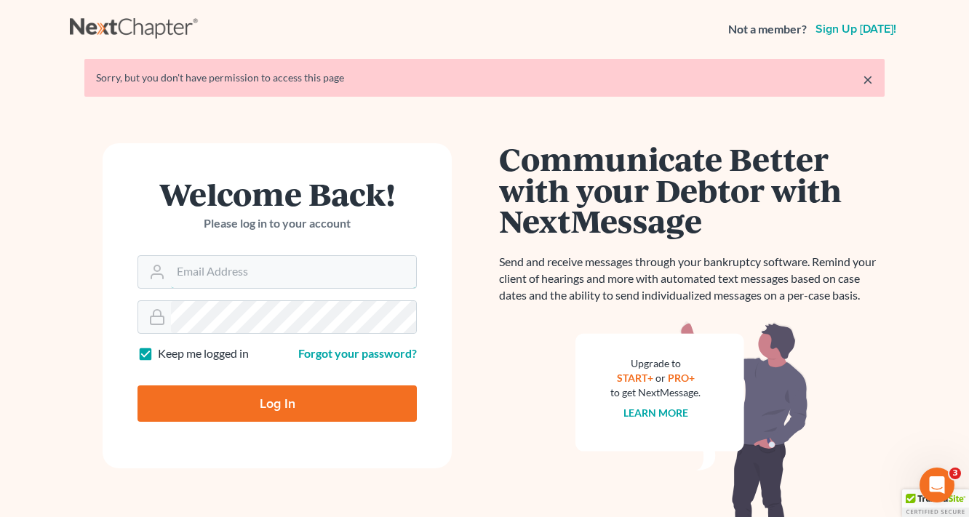
type input "[EMAIL_ADDRESS][DOMAIN_NAME]"
click at [279, 402] on input "Log In" at bounding box center [276, 404] width 279 height 36
type input "Thinking..."
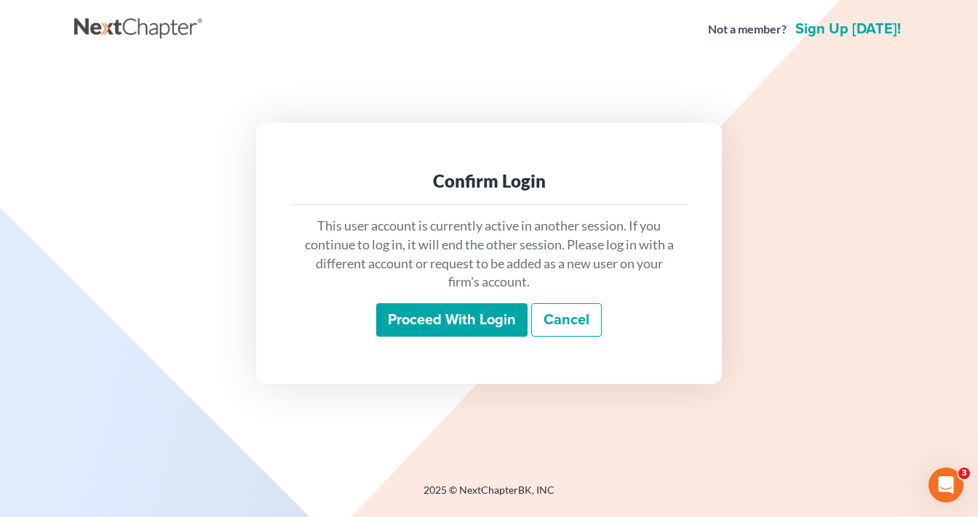
click at [445, 326] on input "Proceed with login" at bounding box center [451, 319] width 151 height 33
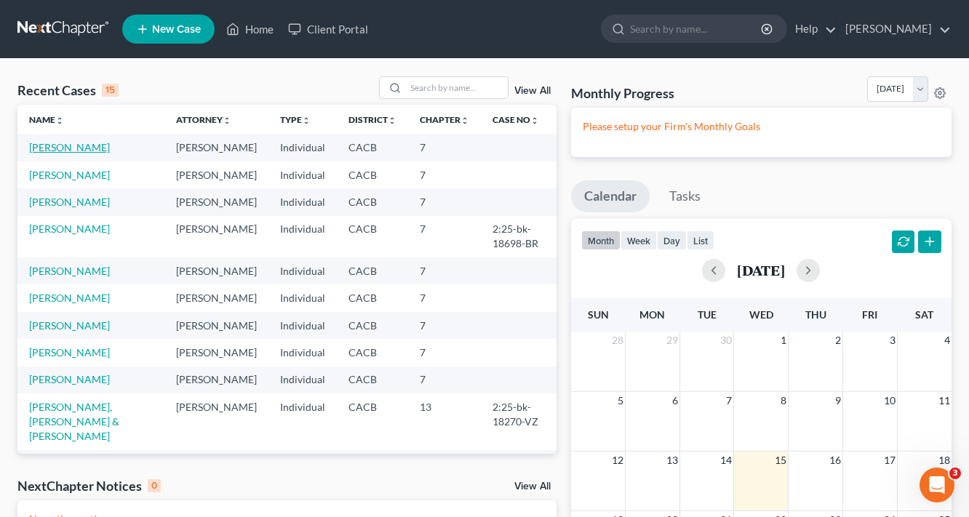
click at [73, 151] on link "[PERSON_NAME]" at bounding box center [69, 147] width 81 height 12
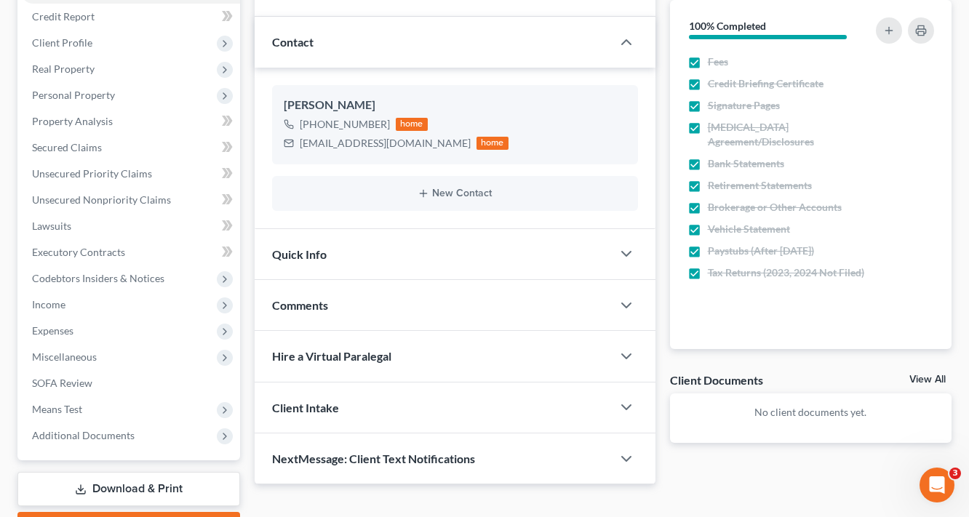
scroll to position [255, 0]
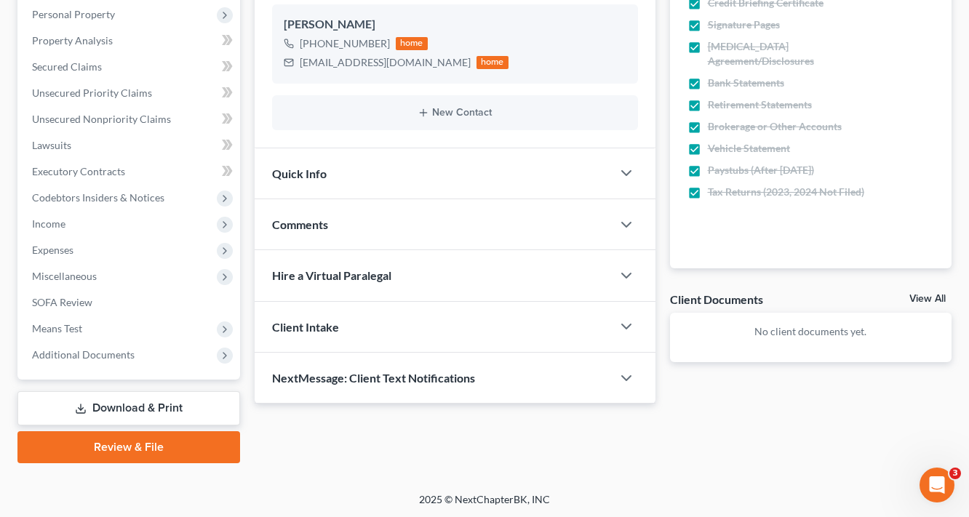
click at [137, 405] on link "Download & Print" at bounding box center [128, 408] width 223 height 34
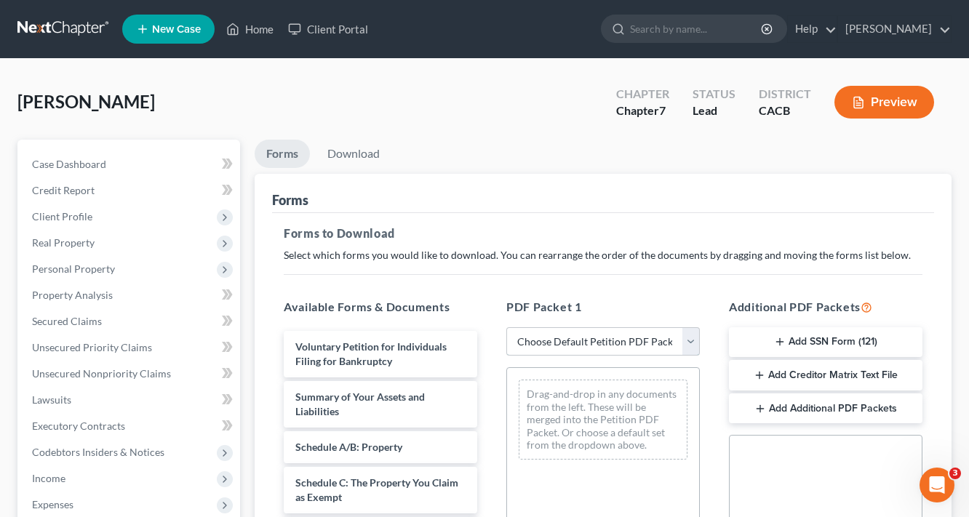
click at [588, 348] on select "Choose Default Petition PDF Packet Complete Bankruptcy Petition (all forms and …" at bounding box center [602, 341] width 193 height 29
click at [788, 191] on div "Forms" at bounding box center [603, 193] width 662 height 39
click at [809, 373] on button "Add Creditor Matrix Text File" at bounding box center [825, 375] width 193 height 31
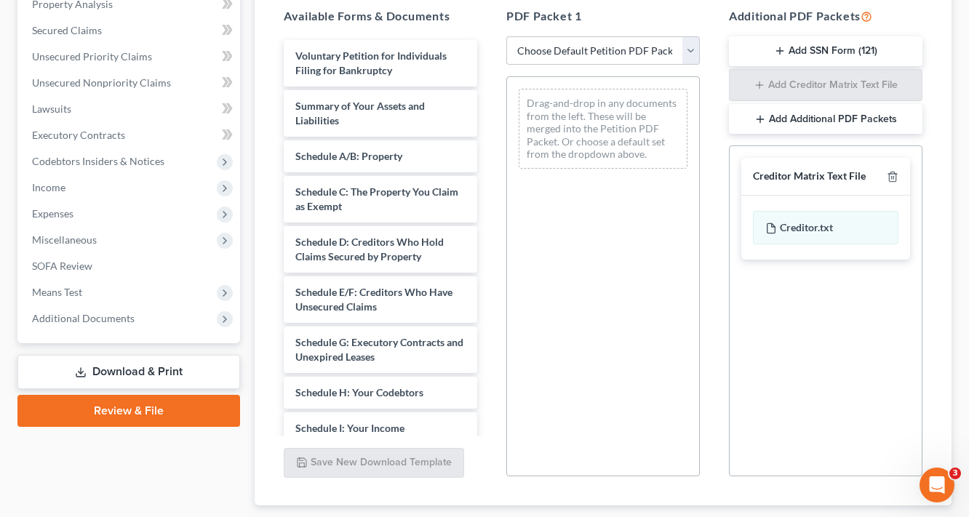
scroll to position [380, 0]
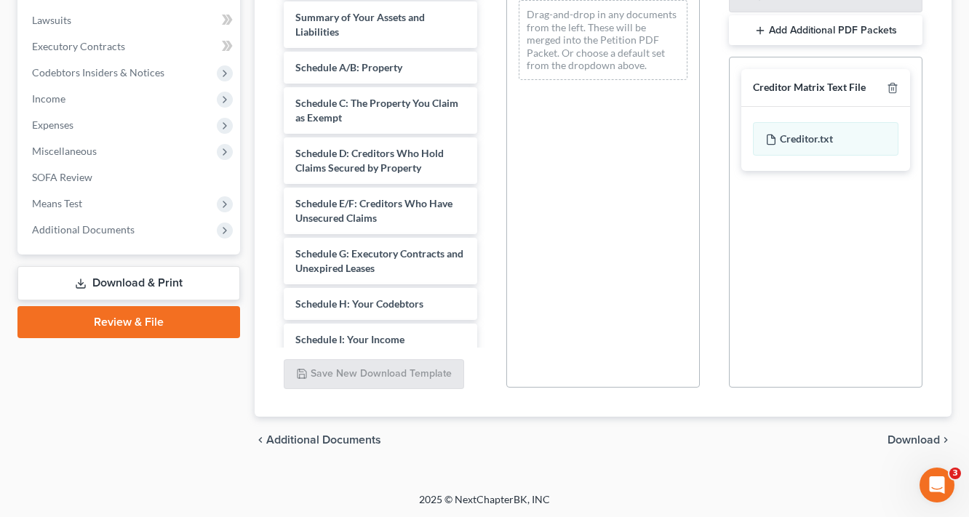
click at [905, 428] on div "chevron_left Additional Documents Download chevron_right" at bounding box center [603, 440] width 697 height 47
click at [914, 436] on span "Download" at bounding box center [913, 440] width 52 height 12
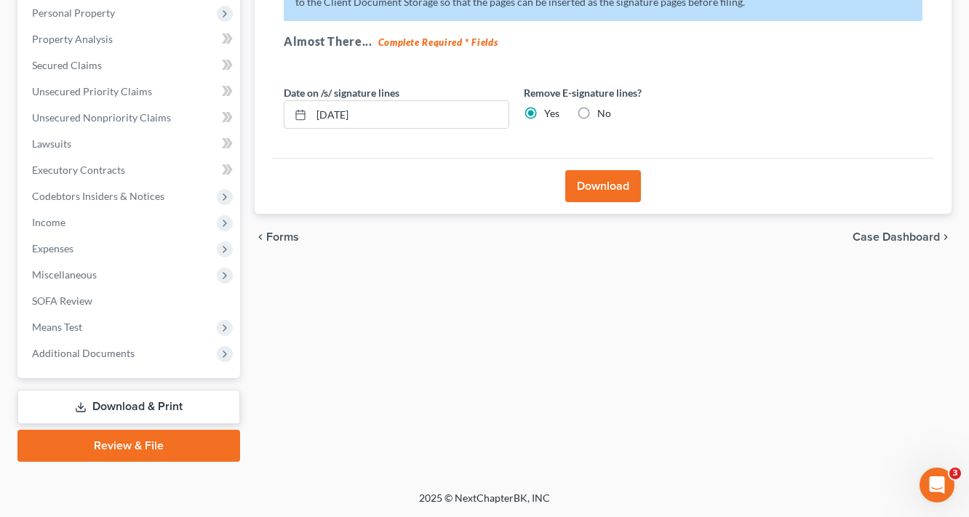
scroll to position [255, 0]
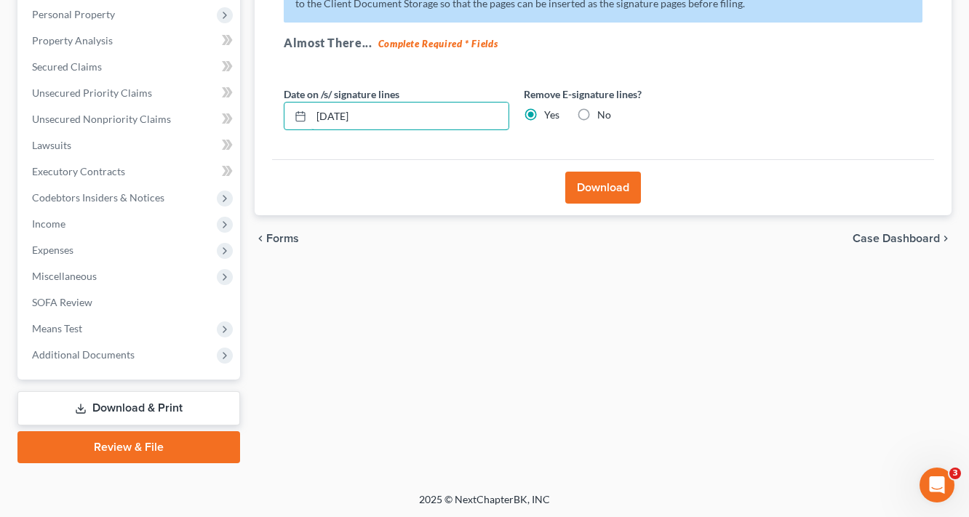
drag, startPoint x: 387, startPoint y: 115, endPoint x: 352, endPoint y: 135, distance: 40.4
click at [383, 121] on input "[DATE]" at bounding box center [409, 117] width 197 height 28
drag, startPoint x: 352, startPoint y: 135, endPoint x: 342, endPoint y: 133, distance: 10.4
click at [343, 133] on div "Date on /s/ signature lines 10/15/2025 Remove E-signature lines? Yes No" at bounding box center [516, 115] width 480 height 56
click at [415, 121] on input "[DATE]" at bounding box center [409, 117] width 197 height 28
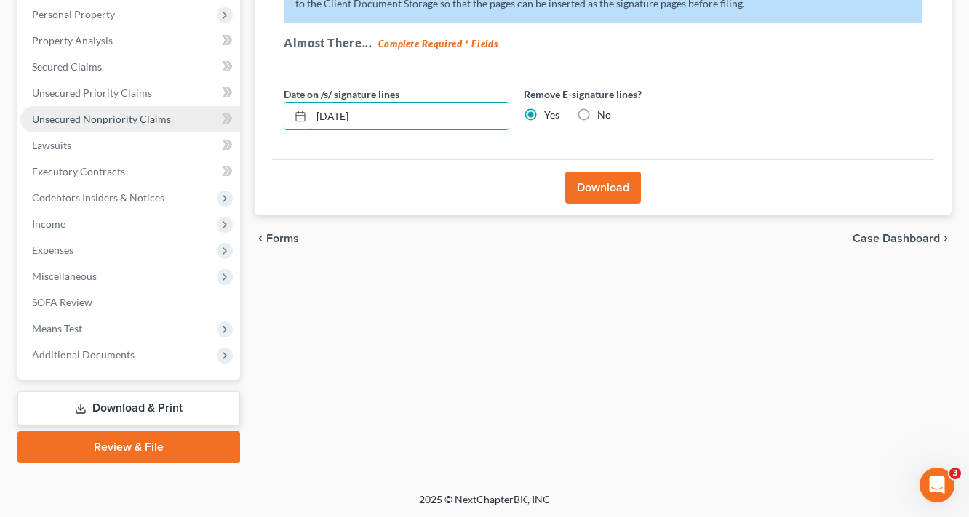
drag, startPoint x: 399, startPoint y: 112, endPoint x: 159, endPoint y: 117, distance: 240.1
click at [166, 119] on div "Petition Navigation Case Dashboard Payments Invoices Payments Payments Credit R…" at bounding box center [484, 174] width 949 height 578
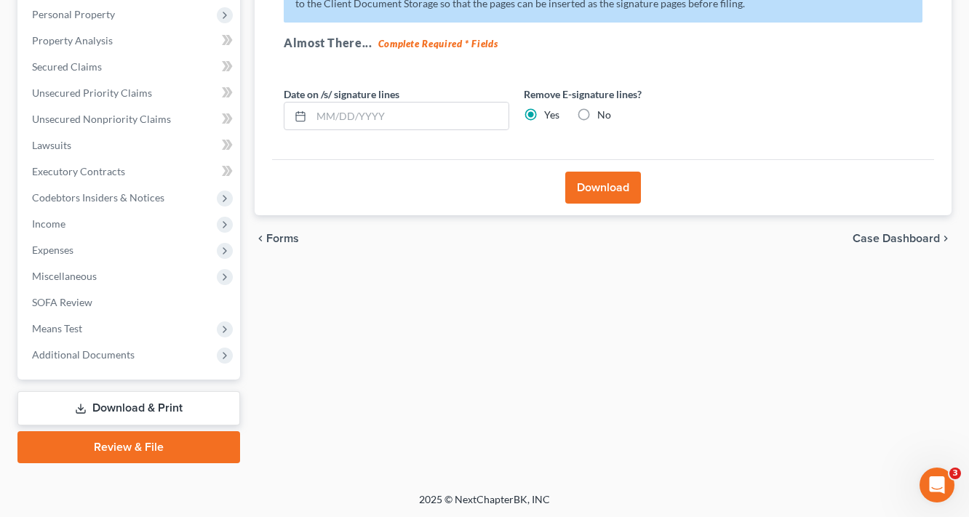
click at [634, 185] on button "Download" at bounding box center [603, 188] width 76 height 32
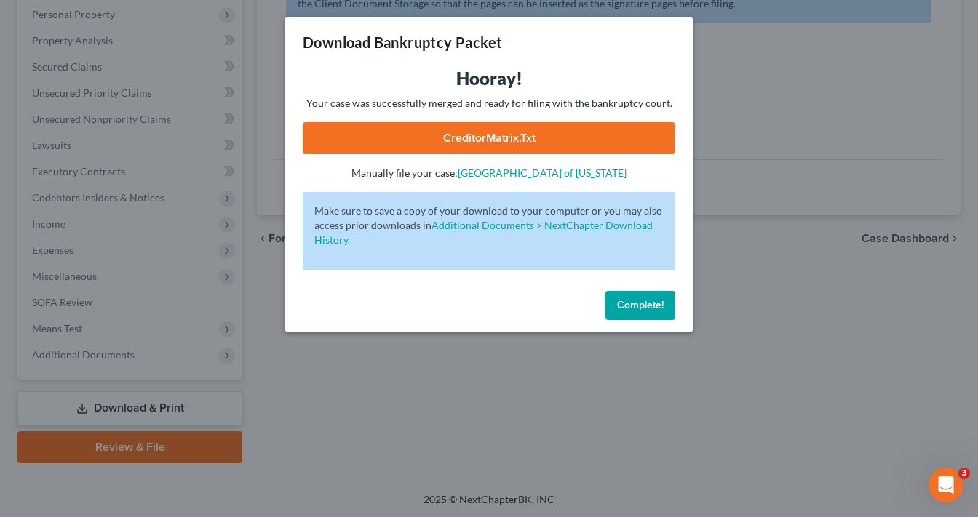
click at [500, 130] on link "CreditorMatrix.txt" at bounding box center [489, 138] width 372 height 32
click at [620, 302] on span "Complete!" at bounding box center [640, 305] width 47 height 12
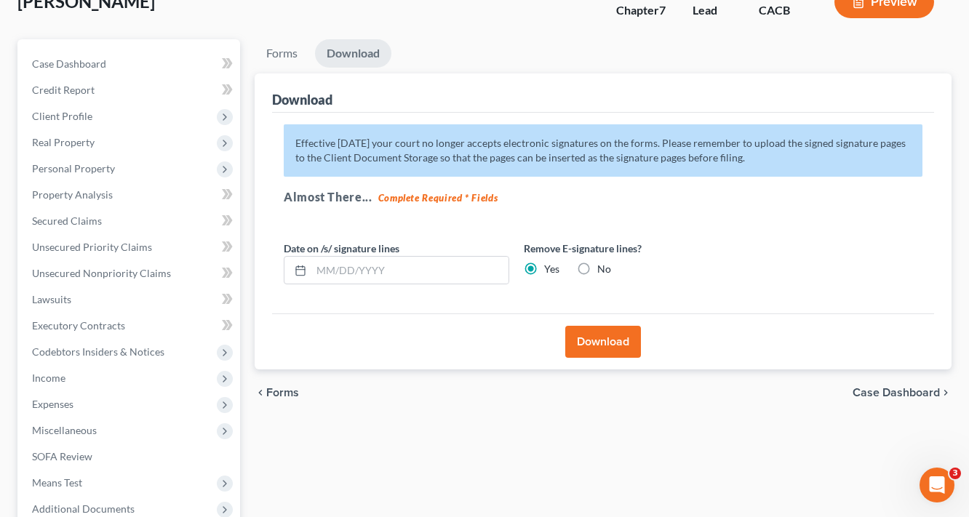
scroll to position [0, 0]
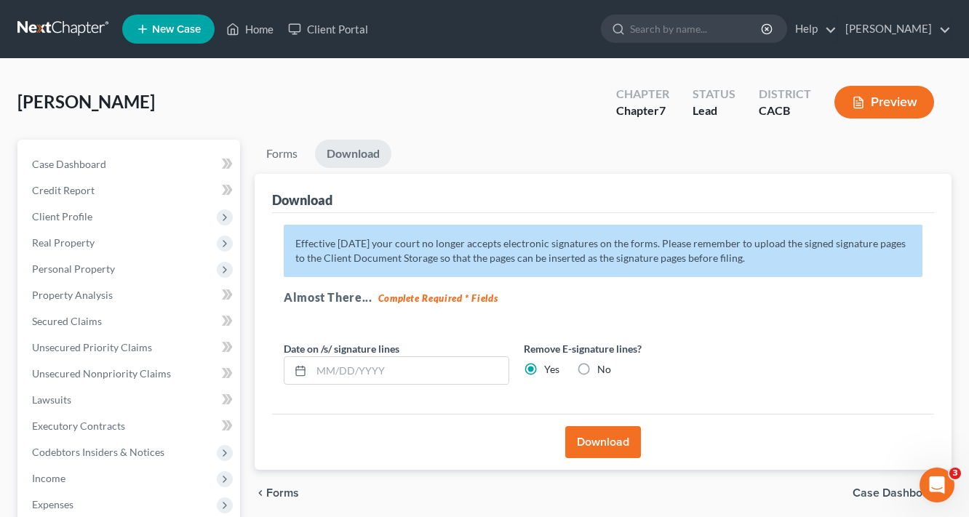
click at [369, 151] on link "Download" at bounding box center [353, 154] width 76 height 28
click at [364, 157] on link "Download" at bounding box center [353, 154] width 76 height 28
click at [263, 156] on link "Forms" at bounding box center [282, 154] width 55 height 28
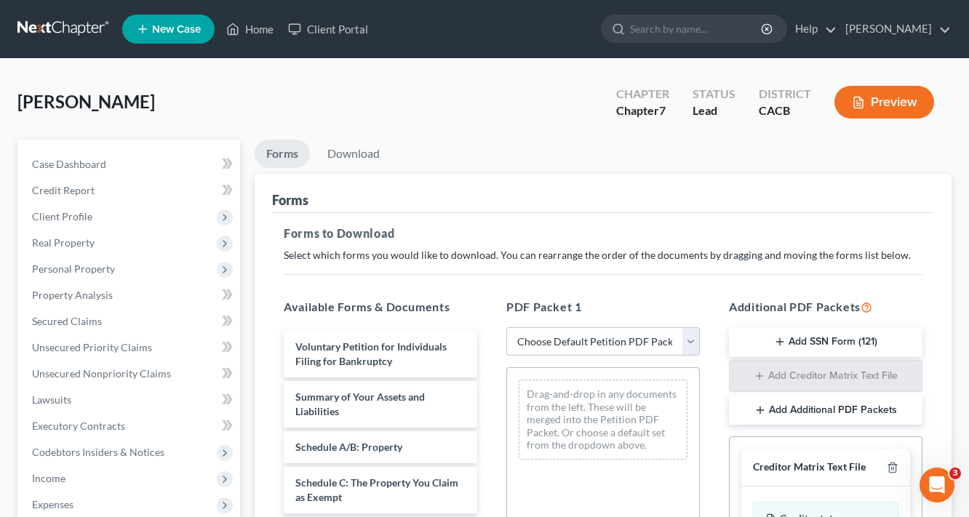
click at [594, 346] on select "Choose Default Petition PDF Packet Complete Bankruptcy Petition (all forms and …" at bounding box center [602, 341] width 193 height 29
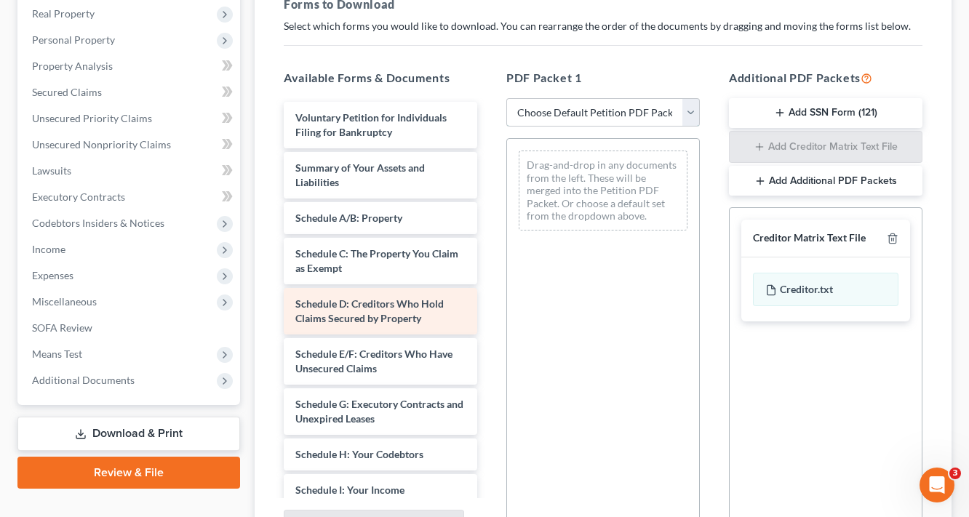
scroll to position [233, 0]
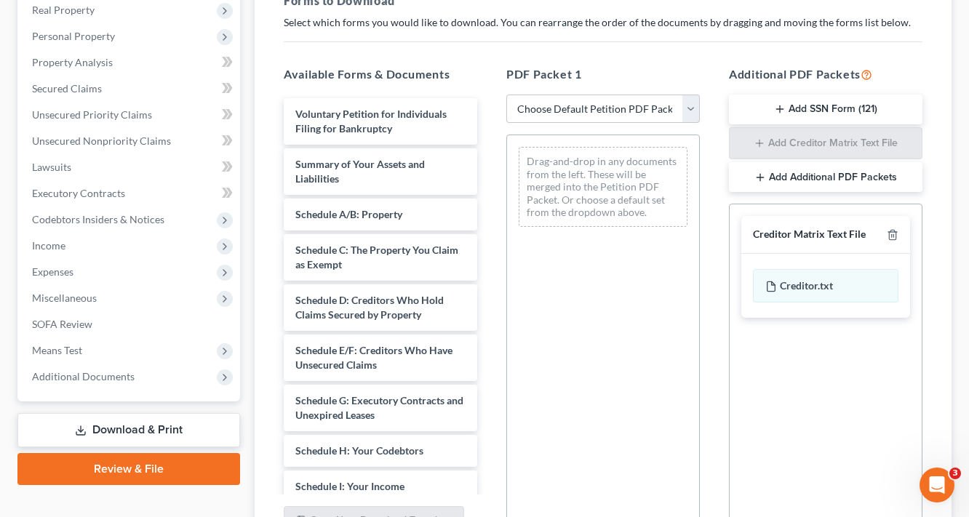
click at [594, 478] on div "Drag-and-drop in any documents from the left. These will be merged into the Pet…" at bounding box center [602, 335] width 193 height 400
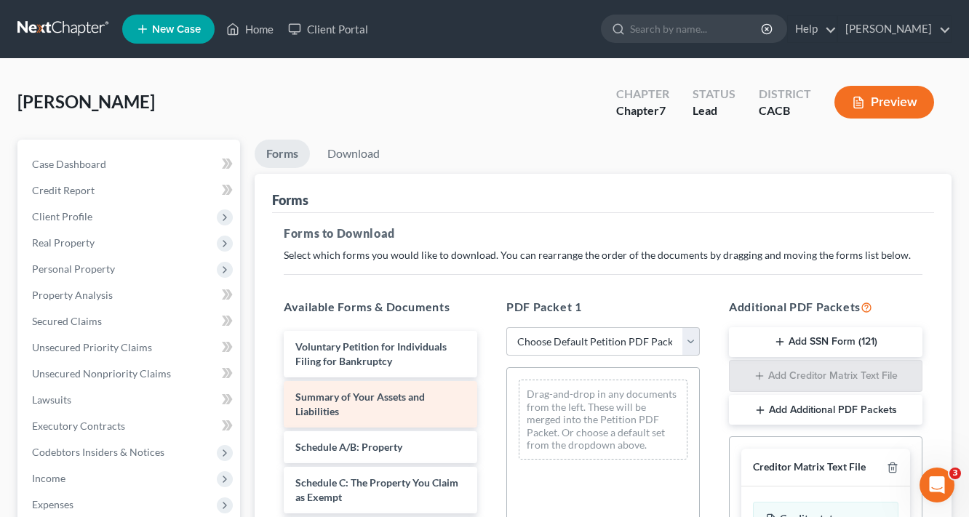
scroll to position [291, 0]
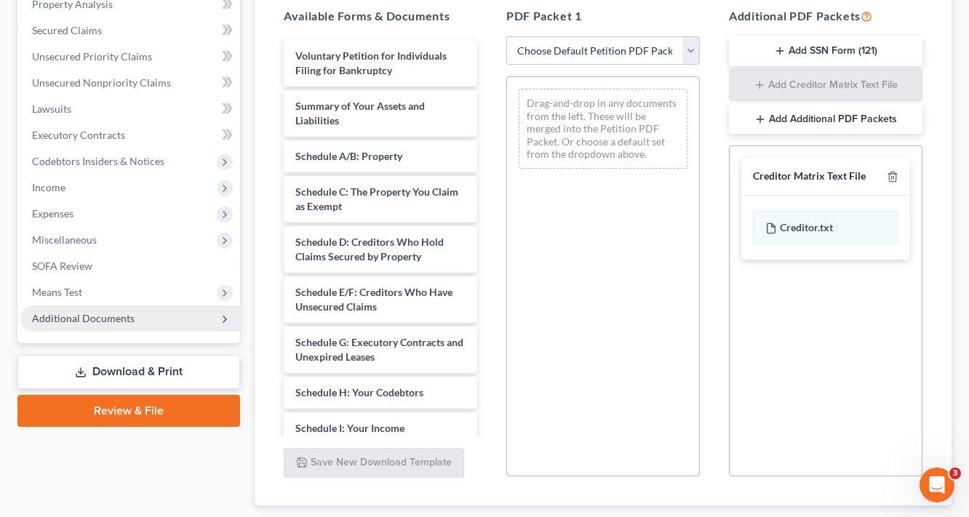
click at [37, 317] on span "Additional Documents" at bounding box center [83, 318] width 103 height 12
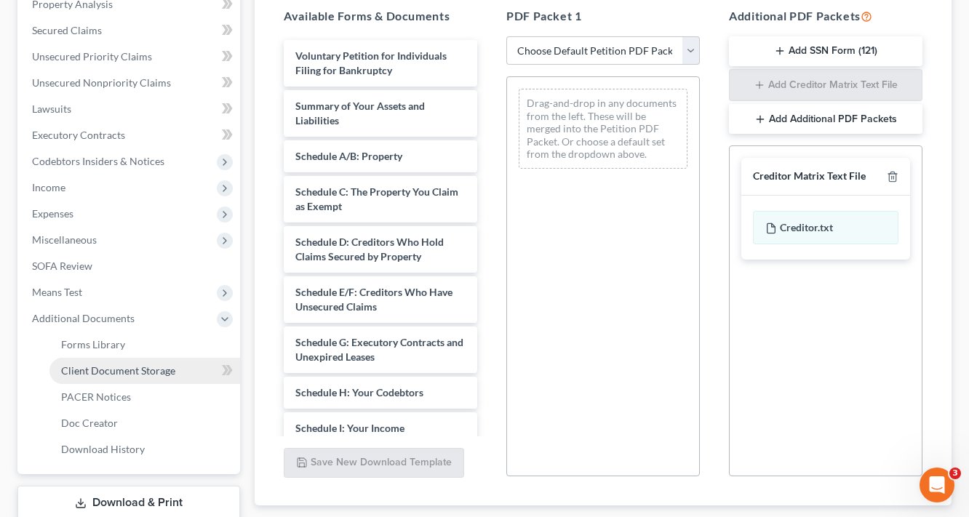
click at [113, 375] on span "Client Document Storage" at bounding box center [118, 370] width 114 height 12
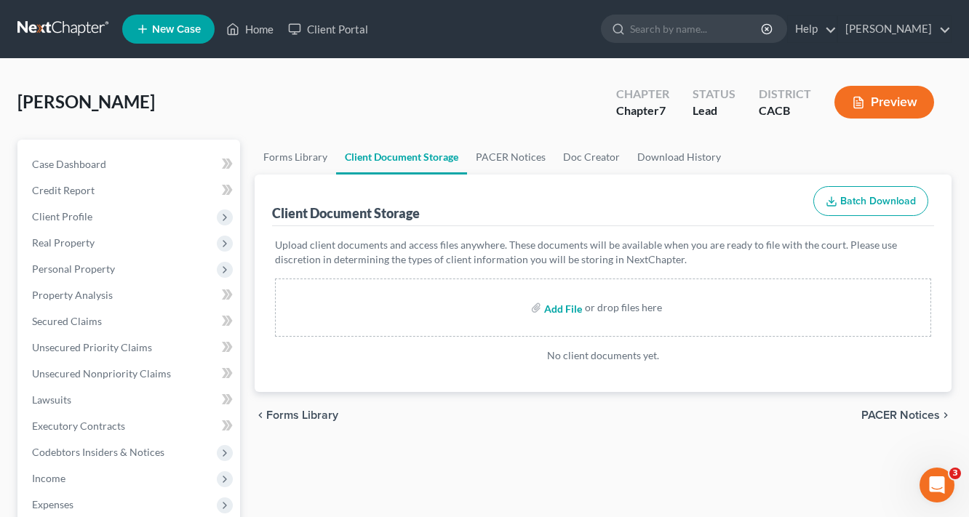
click at [562, 300] on input "file" at bounding box center [561, 308] width 35 height 26
type input "C:\fakepath\1.pdf"
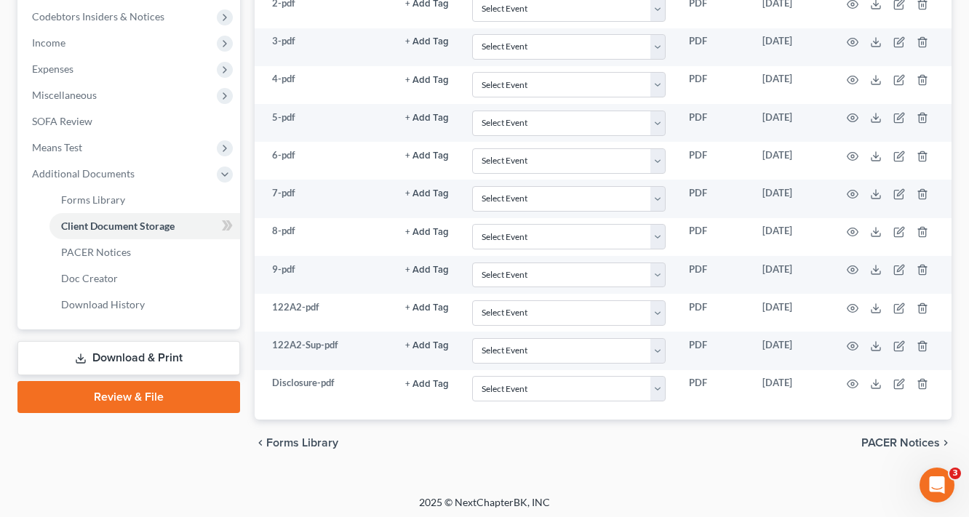
click at [163, 369] on link "Download & Print" at bounding box center [128, 358] width 223 height 34
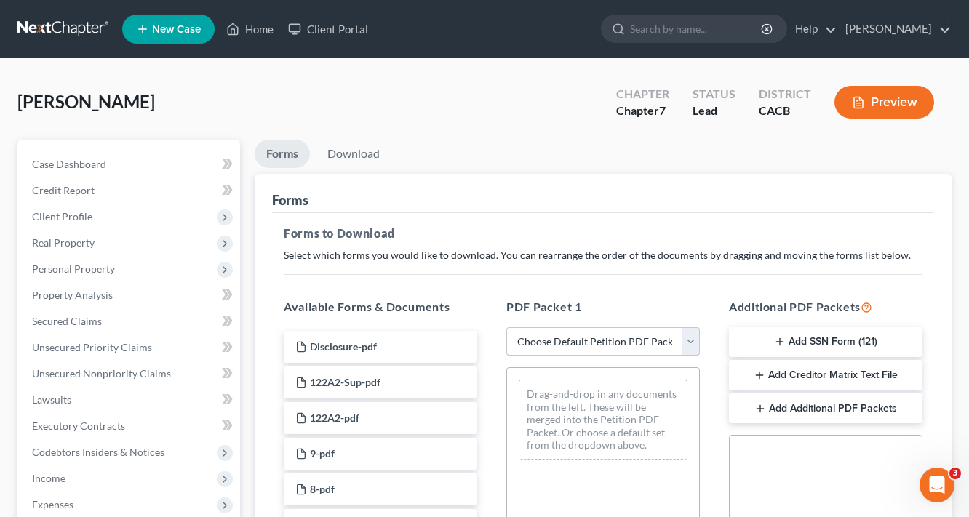
click at [561, 351] on select "Choose Default Petition PDF Packet Complete Bankruptcy Petition (all forms and …" at bounding box center [602, 341] width 193 height 29
select select "5"
click at [506, 327] on select "Choose Default Petition PDF Packet Complete Bankruptcy Petition (all forms and …" at bounding box center [602, 341] width 193 height 29
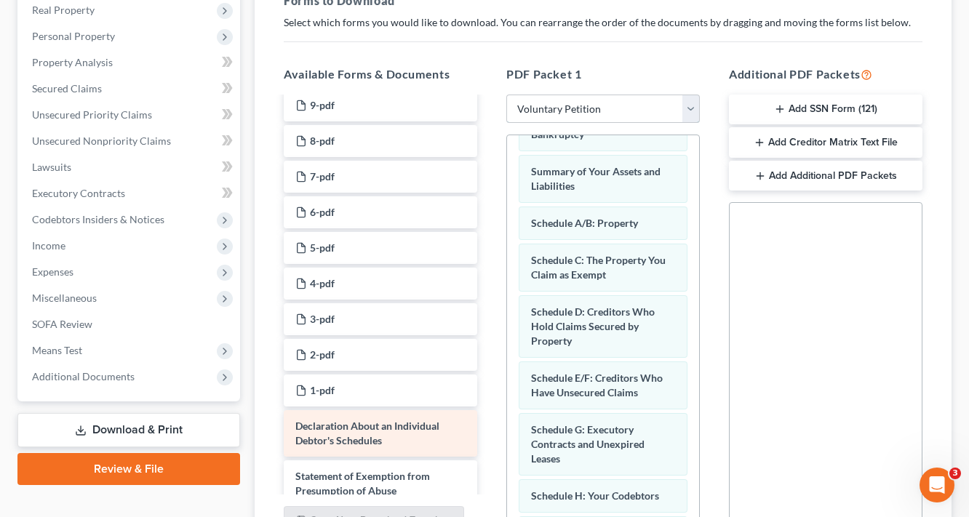
scroll to position [116, 0]
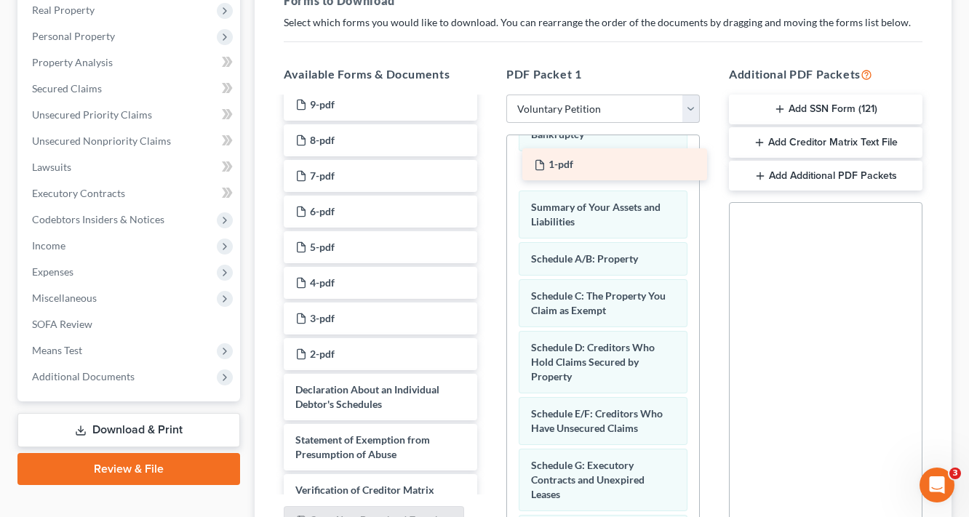
drag, startPoint x: 318, startPoint y: 399, endPoint x: 557, endPoint y: 169, distance: 331.8
click at [489, 169] on div "1-pdf Disclosure-pdf 122A2-Sup-pdf 122A2-pdf 9-pdf 8-pdf 7-pdf 6-pdf 5-pdf 4-pd…" at bounding box center [380, 269] width 217 height 575
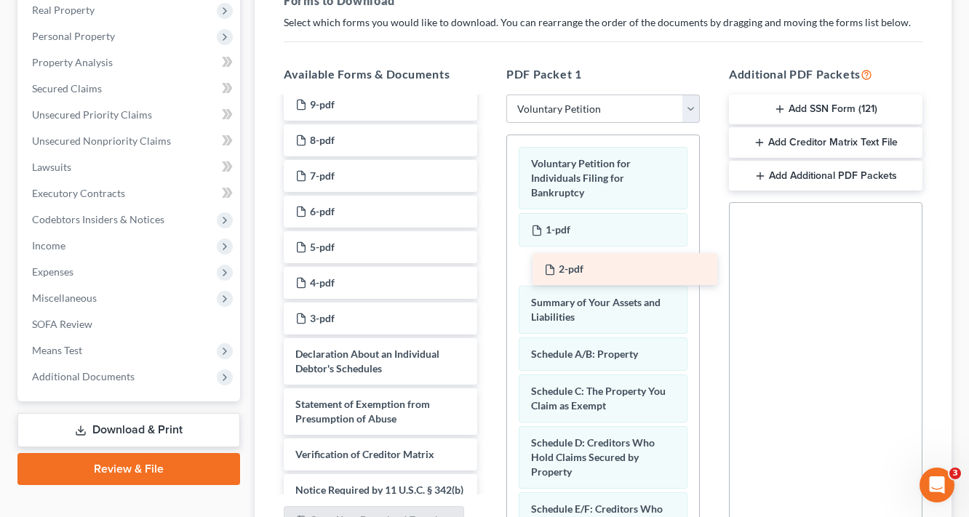
drag, startPoint x: 310, startPoint y: 348, endPoint x: 552, endPoint y: 262, distance: 257.2
click at [489, 263] on div "2-pdf Disclosure-pdf 122A2-Sup-pdf 122A2-pdf 9-pdf 8-pdf 7-pdf 6-pdf 5-pdf 4-pd…" at bounding box center [380, 251] width 217 height 539
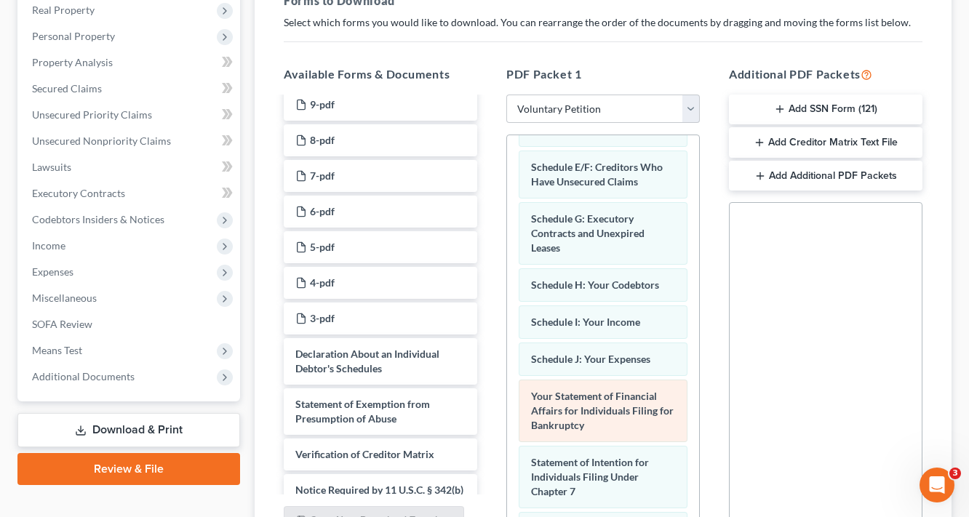
scroll to position [349, 0]
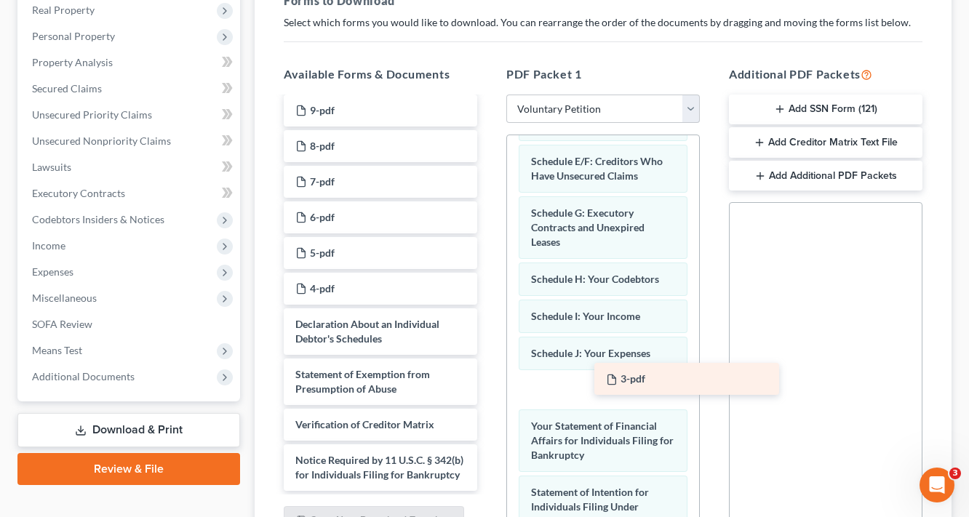
drag, startPoint x: 315, startPoint y: 316, endPoint x: 623, endPoint y: 377, distance: 314.4
click at [489, 377] on div "3-pdf Disclosure-pdf 122A2-Sup-pdf 122A2-pdf 9-pdf 8-pdf 7-pdf 6-pdf 5-pdf 4-pd…" at bounding box center [380, 239] width 217 height 503
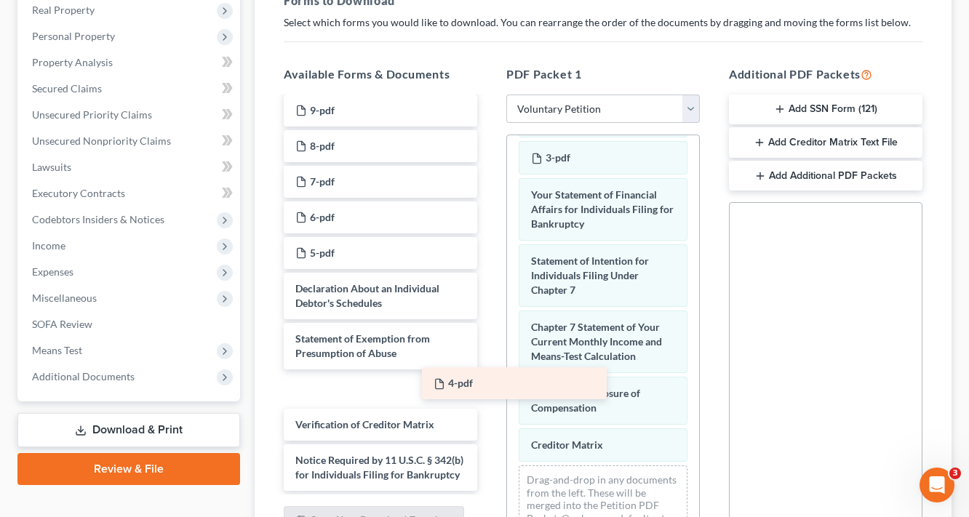
scroll to position [89, 0]
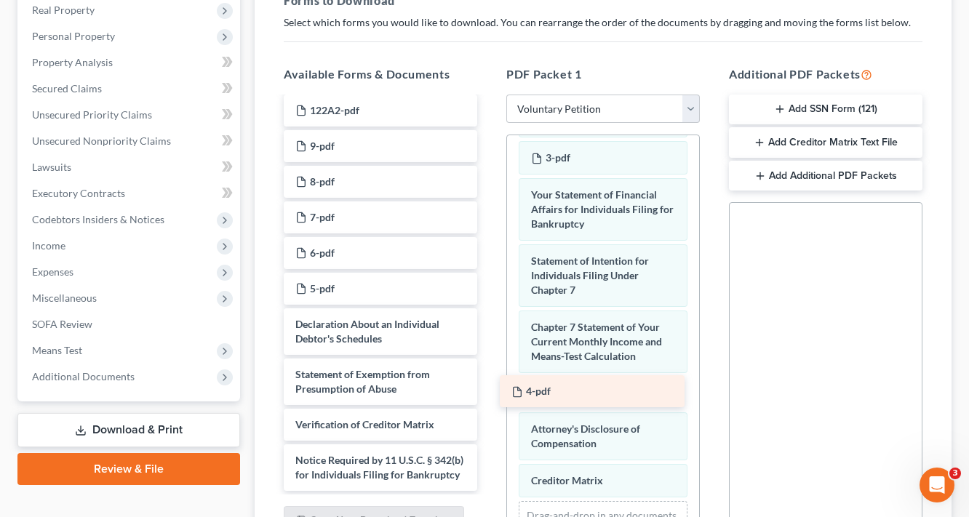
drag, startPoint x: 330, startPoint y: 284, endPoint x: 594, endPoint y: 370, distance: 277.0
click at [489, 370] on div "4-pdf Disclosure-pdf 122A2-Sup-pdf 122A2-pdf 9-pdf 8-pdf 7-pdf 6-pdf 5-pdf 4-pd…" at bounding box center [380, 257] width 217 height 468
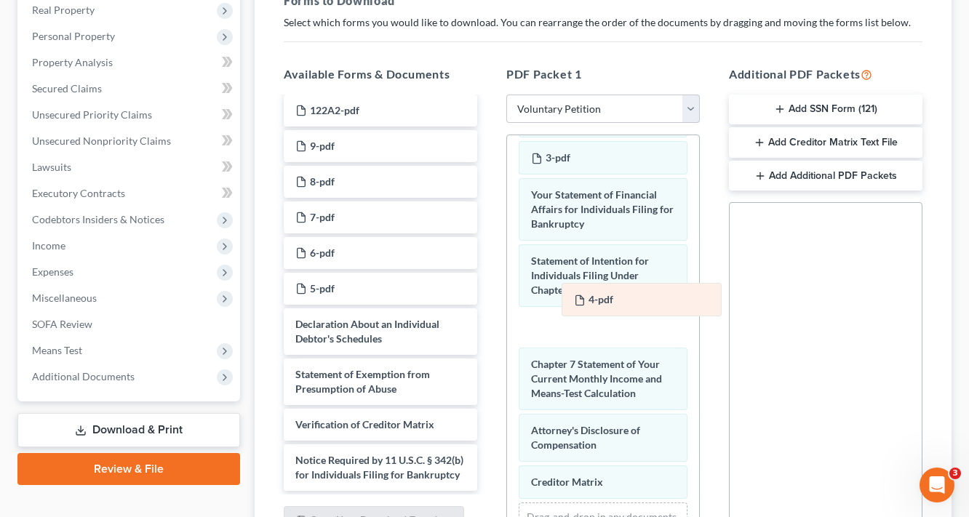
drag, startPoint x: 571, startPoint y: 389, endPoint x: 614, endPoint y: 301, distance: 97.9
click at [614, 301] on div "4-pdf Voluntary Petition for Individuals Filing for Bankruptcy 1-pdf 2-pdf Summ…" at bounding box center [603, 73] width 192 height 1040
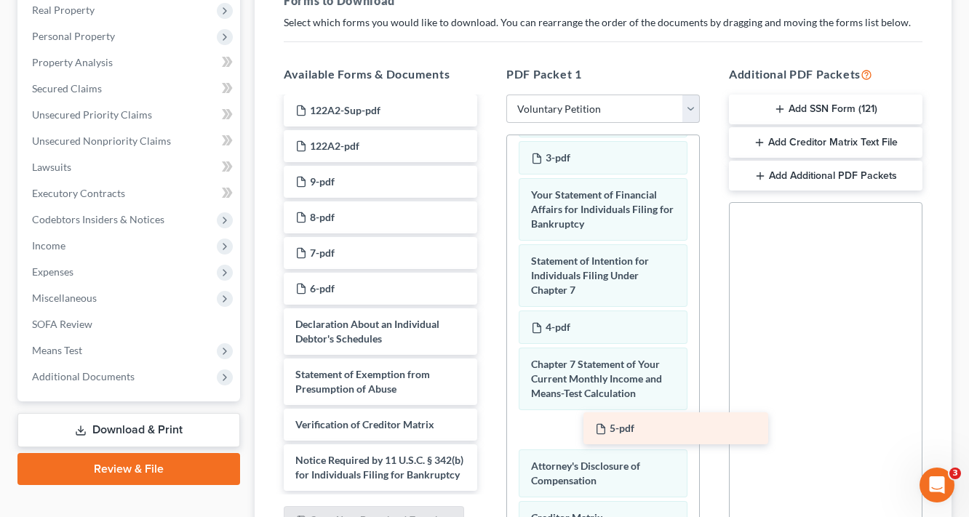
scroll to position [53, 0]
drag, startPoint x: 320, startPoint y: 271, endPoint x: 612, endPoint y: 412, distance: 323.7
click at [489, 412] on div "5-pdf Disclosure-pdf 122A2-Sup-pdf 122A2-pdf 9-pdf 8-pdf 7-pdf 6-pdf 5-pdf Decl…" at bounding box center [380, 275] width 217 height 432
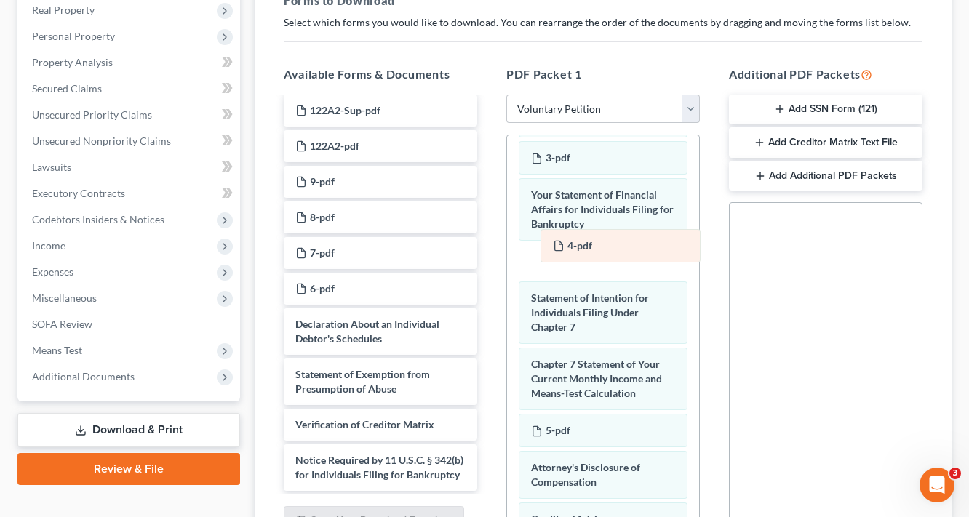
drag, startPoint x: 559, startPoint y: 318, endPoint x: 581, endPoint y: 239, distance: 81.7
click at [581, 239] on div "4-pdf Voluntary Petition for Individuals Filing for Bankruptcy 1-pdf 2-pdf Summ…" at bounding box center [603, 91] width 192 height 1077
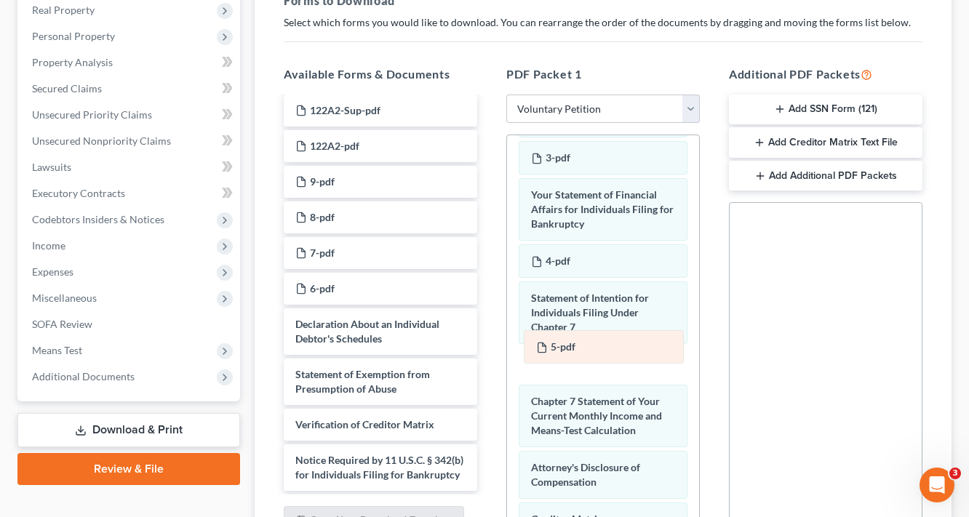
drag, startPoint x: 559, startPoint y: 430, endPoint x: 564, endPoint y: 348, distance: 82.4
click at [564, 349] on div "5-pdf Voluntary Petition for Individuals Filing for Bankruptcy 1-pdf 2-pdf Summ…" at bounding box center [603, 91] width 192 height 1077
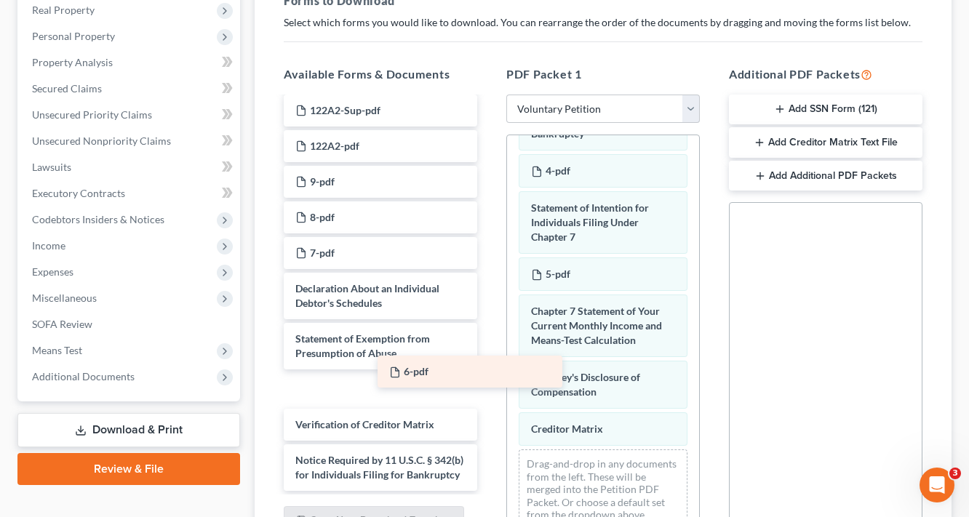
scroll to position [17, 0]
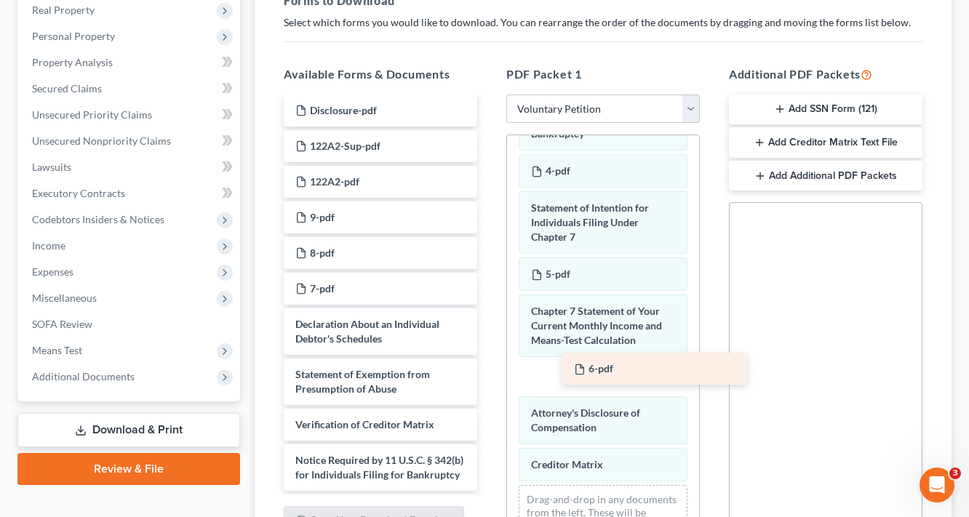
drag, startPoint x: 311, startPoint y: 274, endPoint x: 591, endPoint y: 360, distance: 292.2
click at [489, 360] on div "6-pdf Disclosure-pdf 122A2-Sup-pdf 122A2-pdf 9-pdf 8-pdf 7-pdf 6-pdf Declaratio…" at bounding box center [380, 293] width 217 height 396
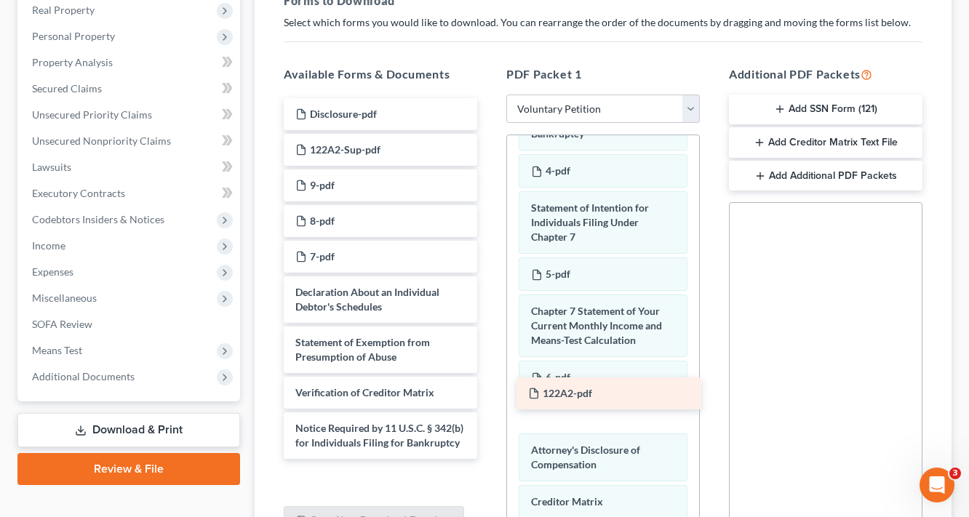
scroll to position [0, 0]
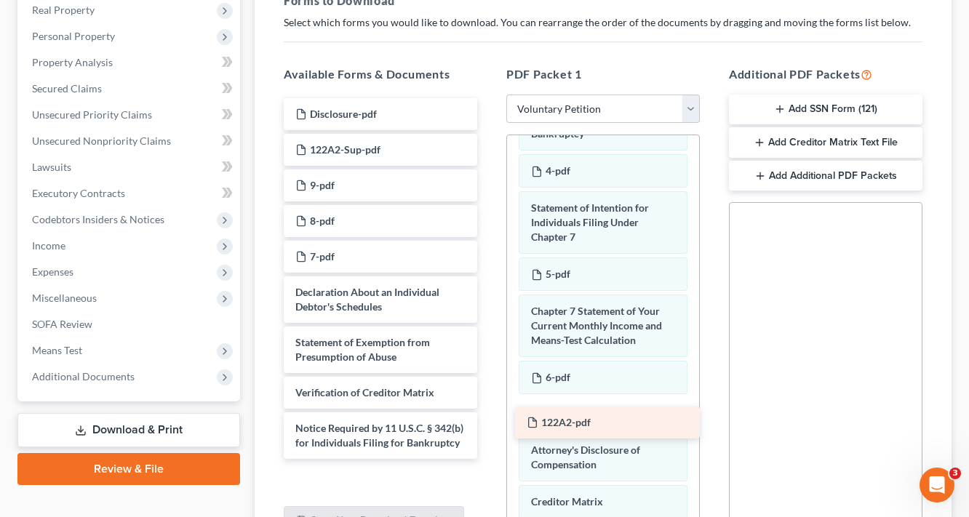
drag, startPoint x: 341, startPoint y: 164, endPoint x: 572, endPoint y: 420, distance: 345.1
click at [489, 420] on div "122A2-pdf Disclosure-pdf 122A2-Sup-pdf 122A2-pdf 9-pdf 8-pdf 7-pdf Declaration …" at bounding box center [380, 278] width 217 height 361
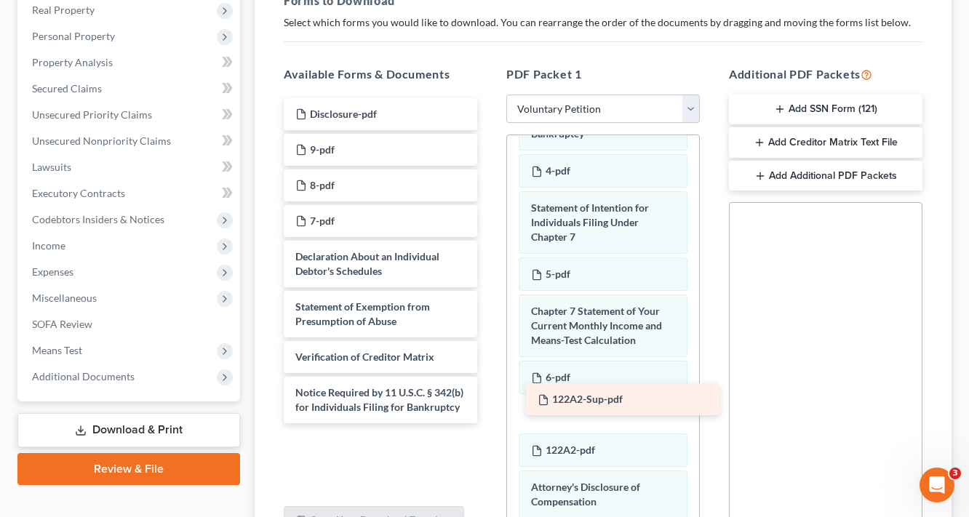
drag, startPoint x: 334, startPoint y: 143, endPoint x: 574, endPoint y: 393, distance: 346.8
click at [489, 393] on div "122A2-Sup-pdf Disclosure-pdf 122A2-Sup-pdf 9-pdf 8-pdf 7-pdf Declaration About …" at bounding box center [380, 260] width 217 height 325
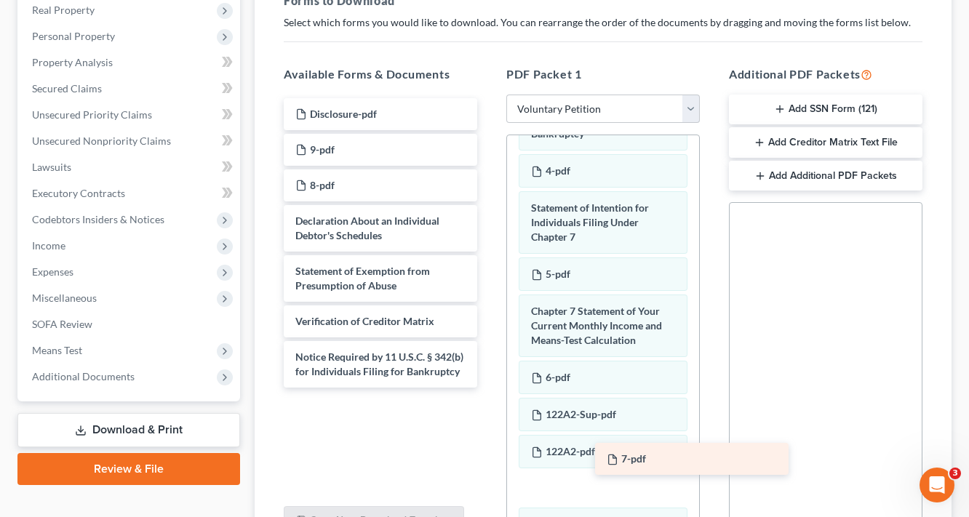
drag, startPoint x: 307, startPoint y: 223, endPoint x: 594, endPoint y: 466, distance: 376.3
click at [489, 388] on div "7-pdf Disclosure-pdf 9-pdf 8-pdf 7-pdf Declaration About an Individual Debtor's…" at bounding box center [380, 243] width 217 height 290
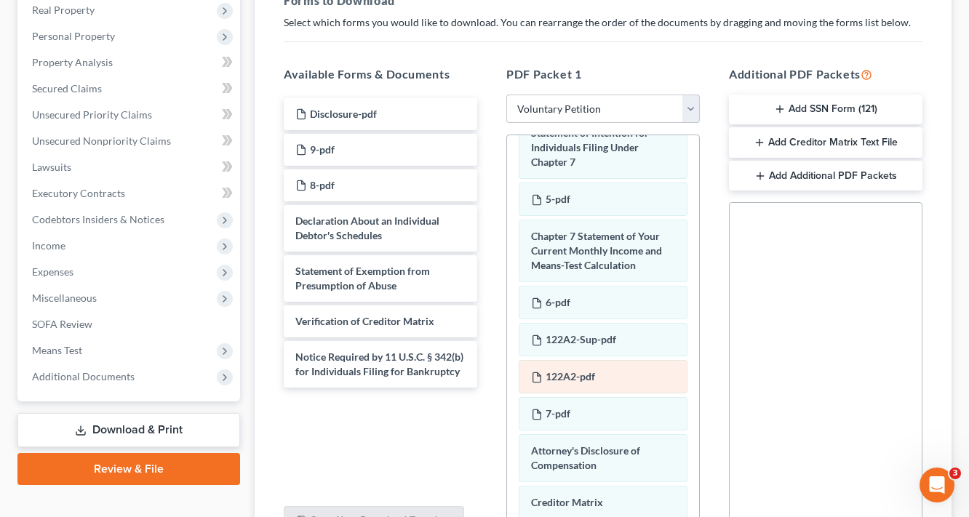
scroll to position [819, 0]
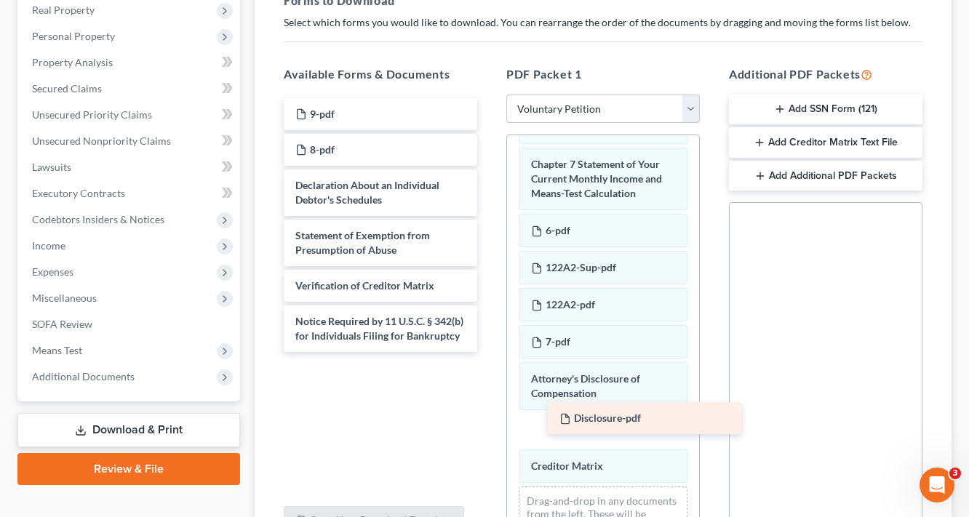
drag, startPoint x: 331, startPoint y: 109, endPoint x: 591, endPoint y: 413, distance: 400.3
click at [489, 352] on div "Disclosure-pdf Disclosure-pdf 9-pdf 8-pdf Declaration About an Individual Debto…" at bounding box center [380, 225] width 217 height 254
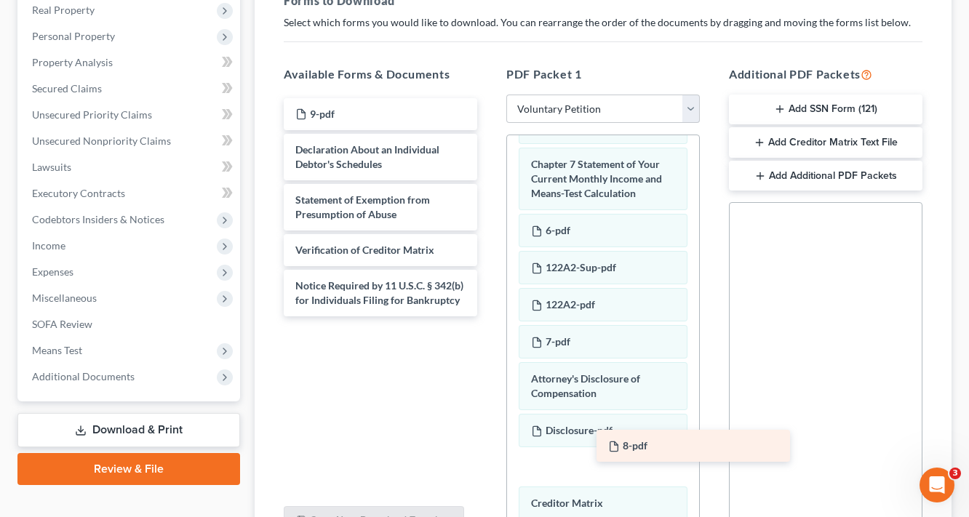
drag, startPoint x: 310, startPoint y: 144, endPoint x: 593, endPoint y: 428, distance: 400.7
click at [489, 316] on div "8-pdf 9-pdf 8-pdf Declaration About an Individual Debtor's Schedules Statement …" at bounding box center [380, 207] width 217 height 218
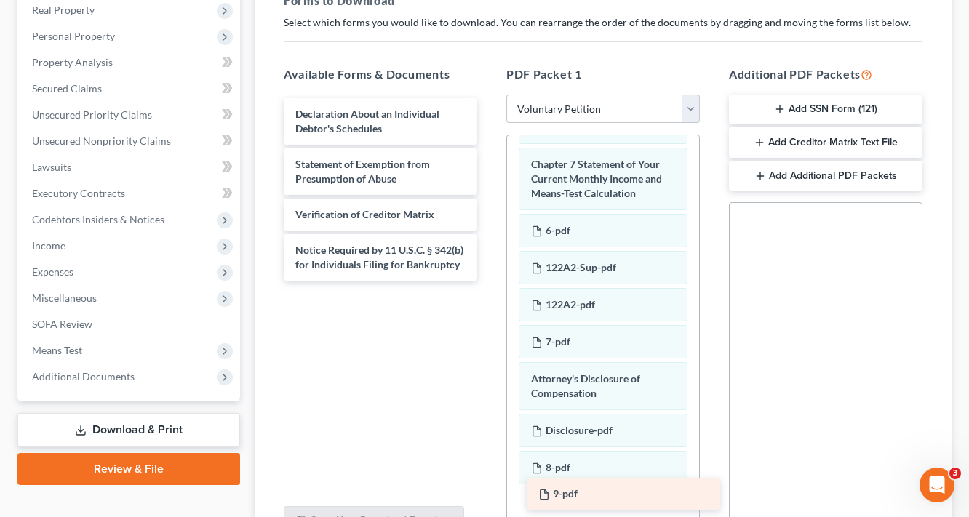
drag, startPoint x: 317, startPoint y: 114, endPoint x: 560, endPoint y: 495, distance: 452.0
click at [489, 281] on div "9-pdf 9-pdf Declaration About an Individual Debtor's Schedules Statement of Exe…" at bounding box center [380, 189] width 217 height 183
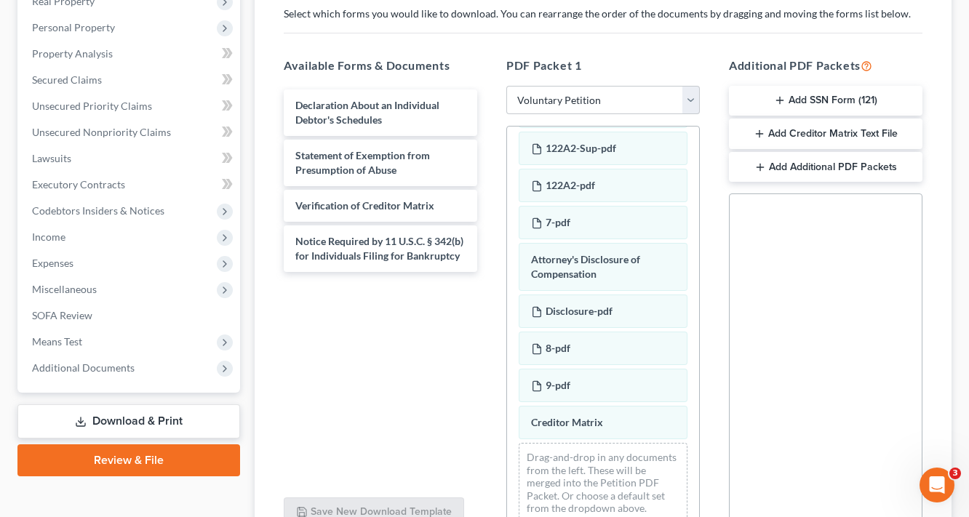
scroll to position [380, 0]
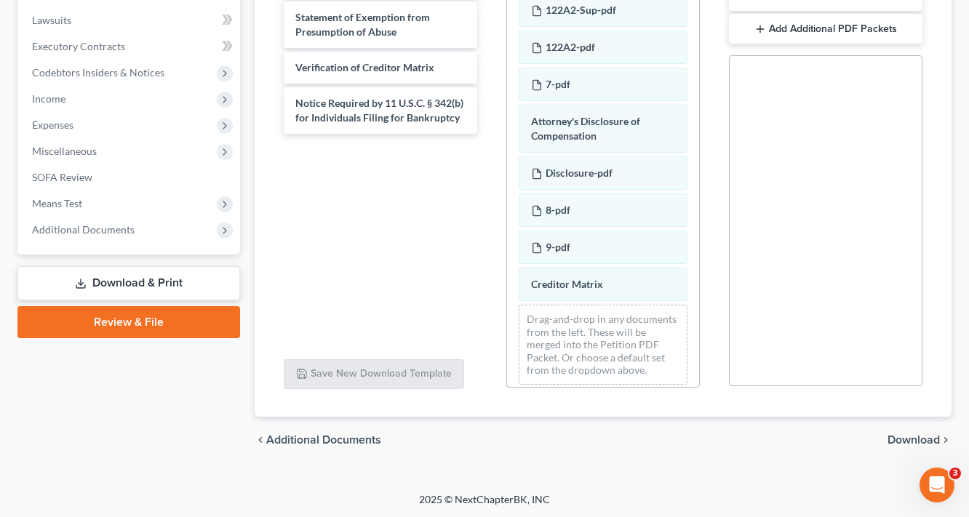
click at [917, 437] on span "Download" at bounding box center [913, 440] width 52 height 12
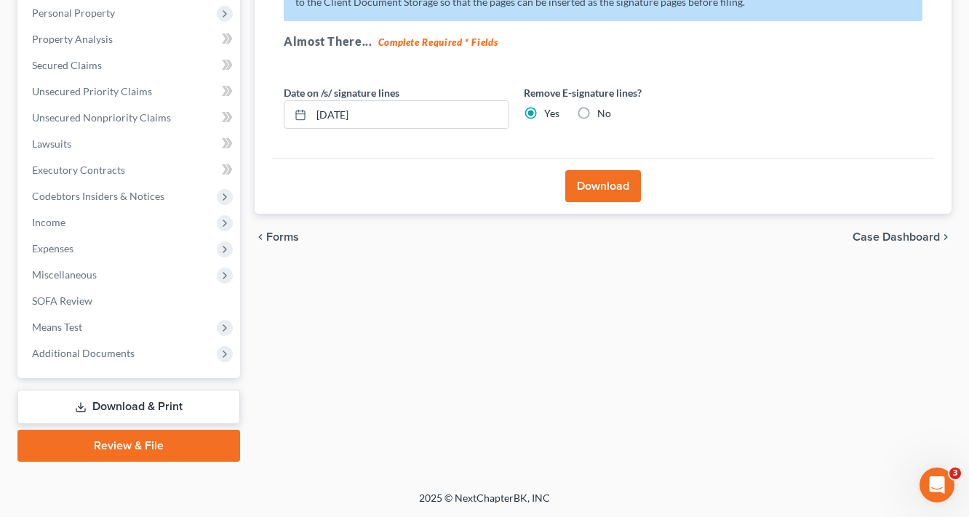
scroll to position [255, 0]
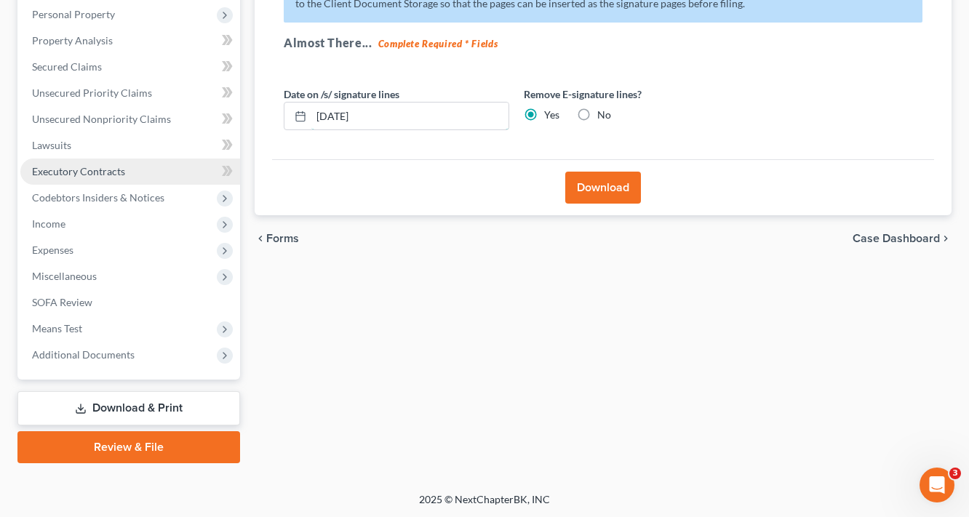
drag, startPoint x: 415, startPoint y: 115, endPoint x: 73, endPoint y: 172, distance: 346.7
click at [129, 165] on div "Petition Navigation Case Dashboard Payments Invoices Payments Payments Credit R…" at bounding box center [484, 174] width 949 height 578
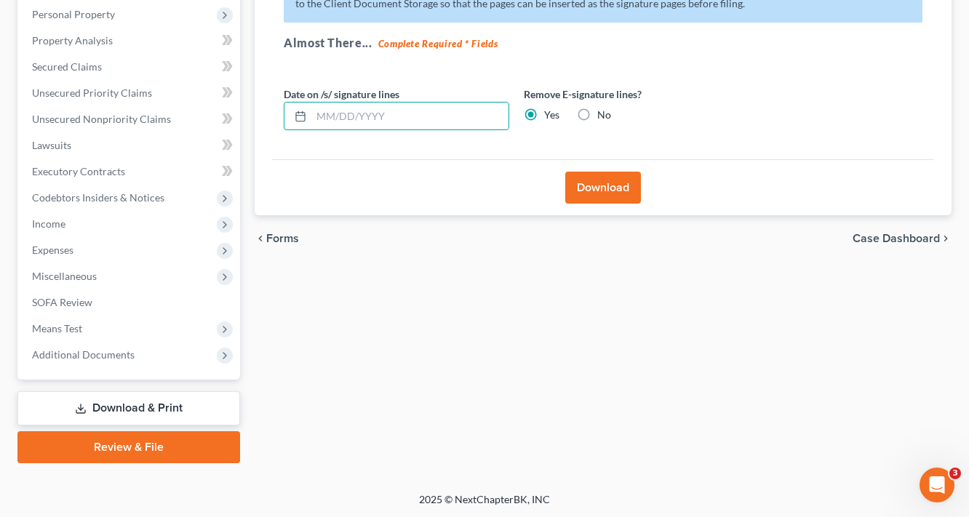
click at [612, 204] on div "Download" at bounding box center [603, 187] width 662 height 56
click at [612, 195] on button "Download" at bounding box center [603, 188] width 76 height 32
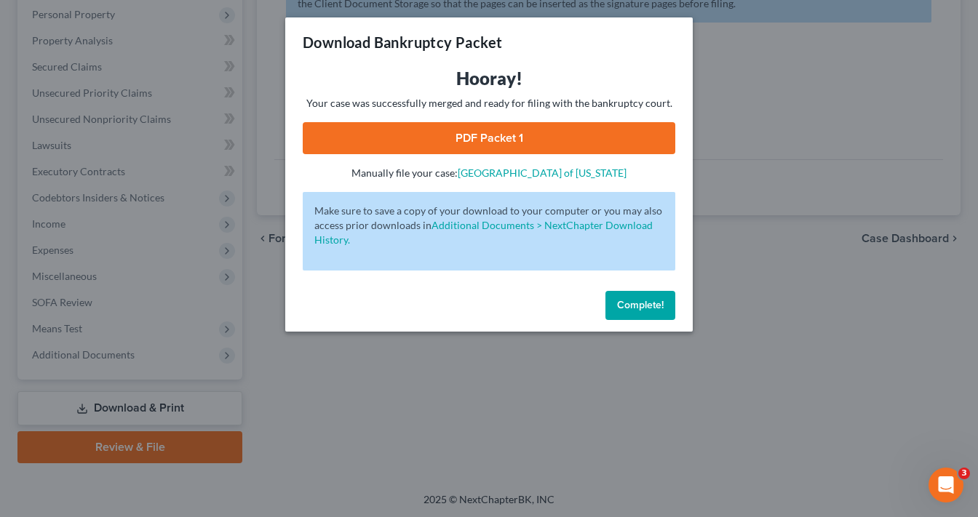
click at [480, 141] on link "PDF Packet 1" at bounding box center [489, 138] width 372 height 32
click at [614, 292] on button "Complete!" at bounding box center [640, 305] width 70 height 29
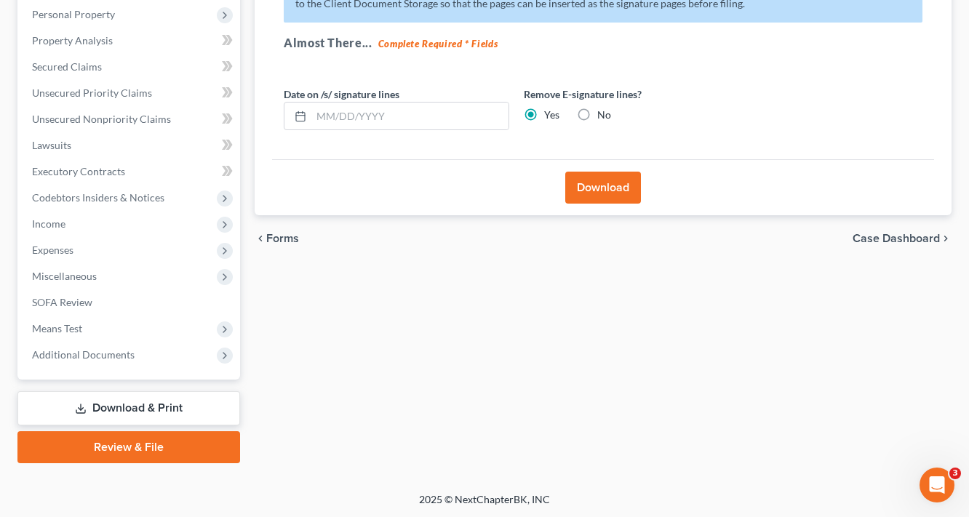
click at [923, 138] on div "Effective 12/1/17 your court no longer accepts electronic signatures on the for…" at bounding box center [603, 59] width 662 height 201
